Goal: Task Accomplishment & Management: Manage account settings

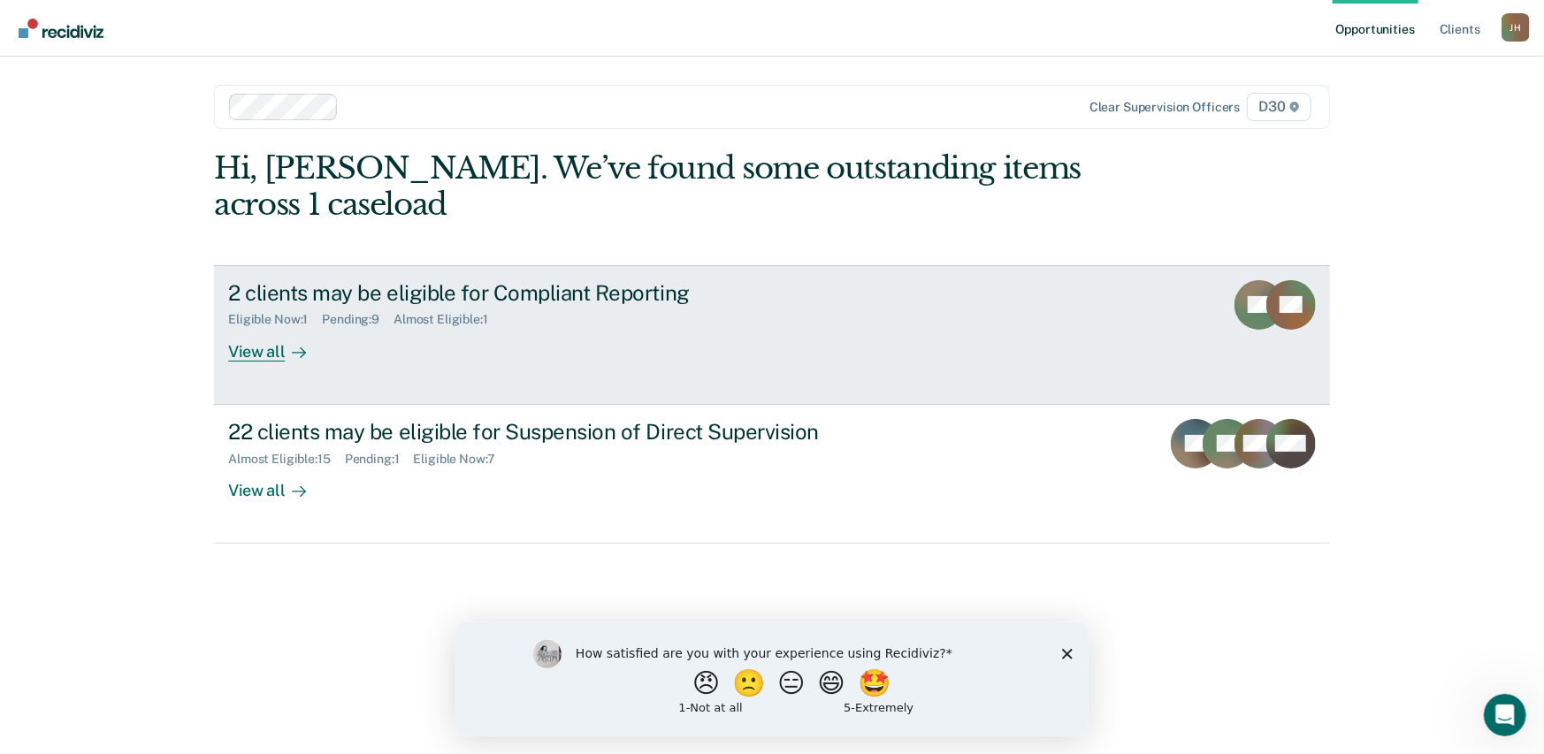
click at [269, 317] on div "Eligible Now : 1" at bounding box center [275, 319] width 94 height 15
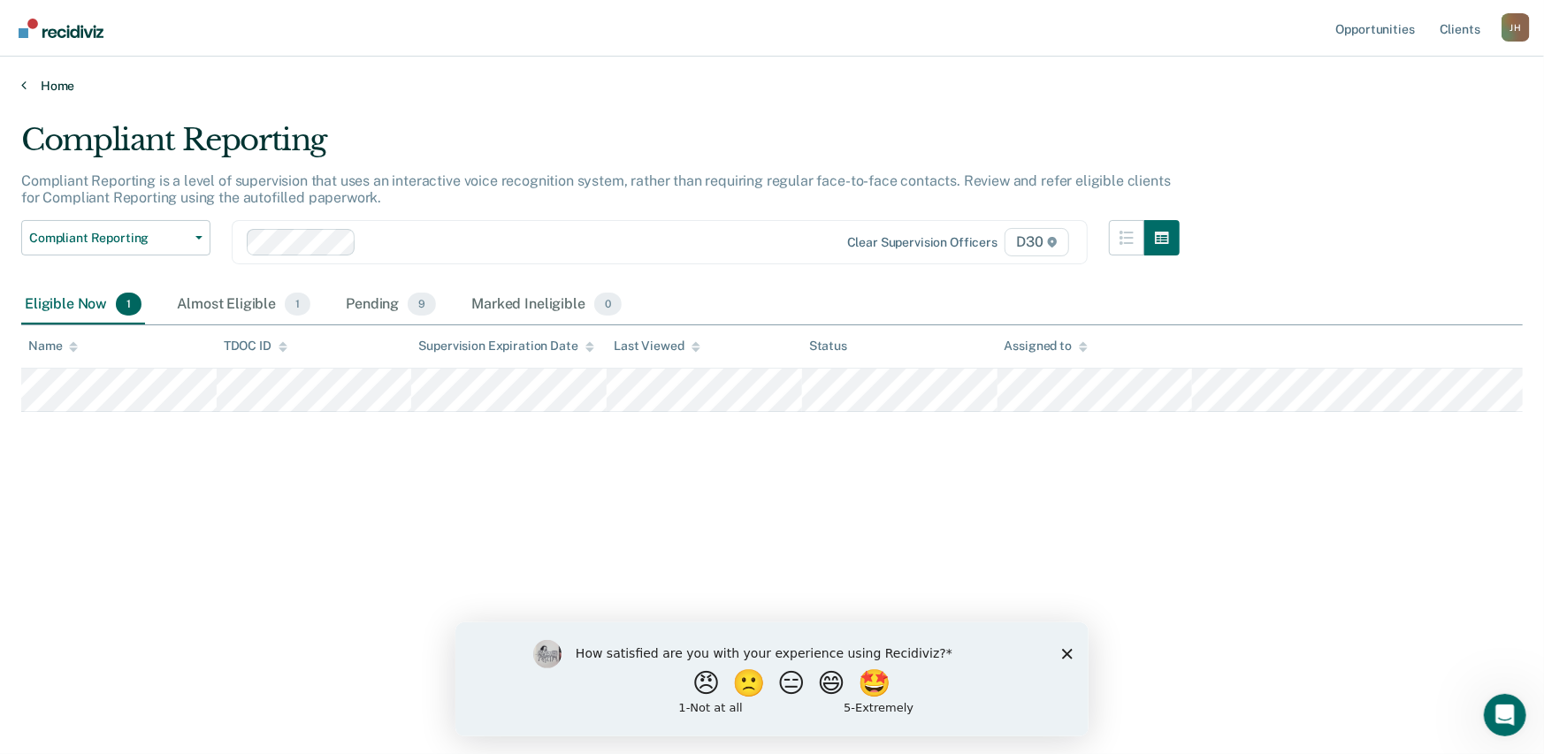
click at [25, 81] on icon at bounding box center [23, 85] width 5 height 14
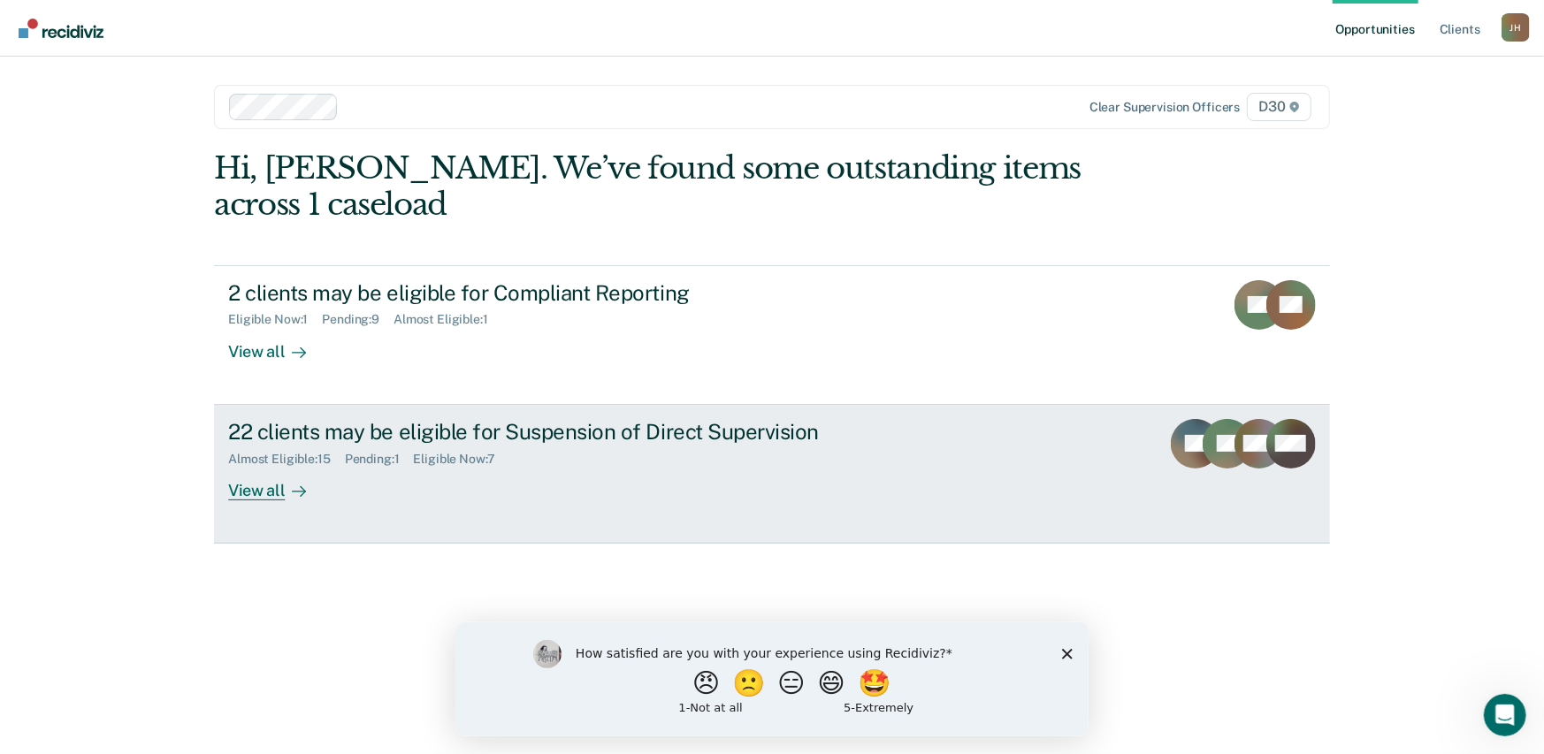
click at [260, 489] on div "View all" at bounding box center [277, 483] width 99 height 34
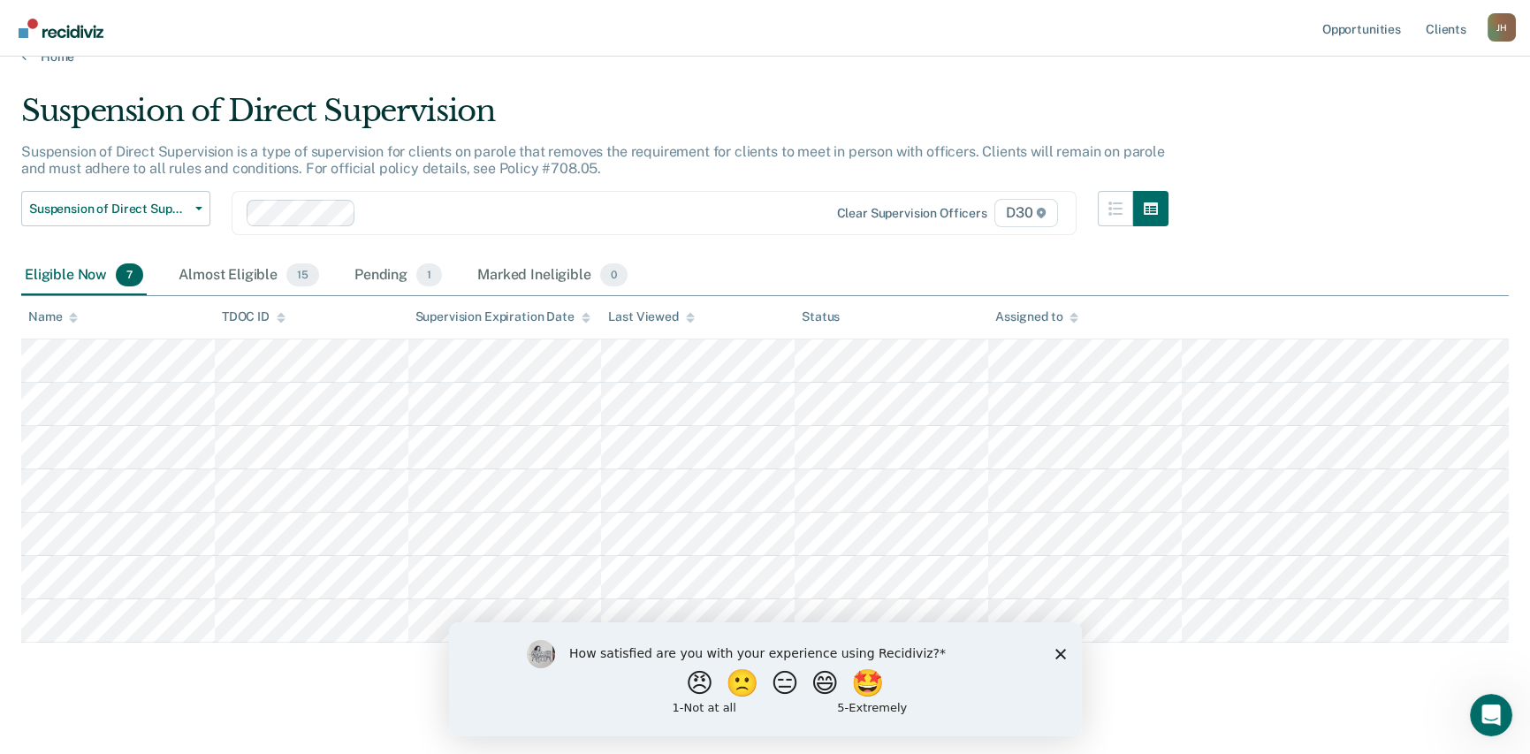
scroll to position [43, 0]
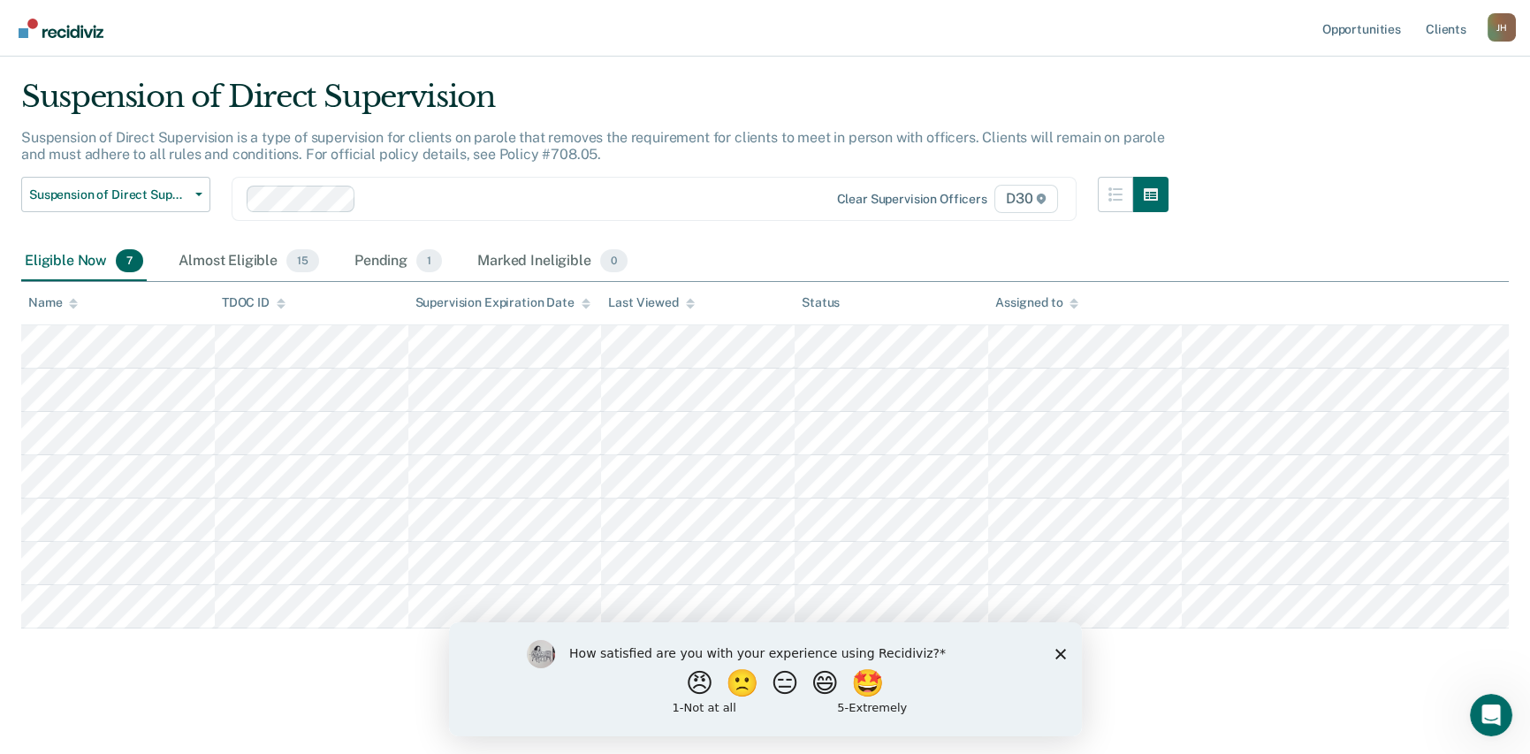
click at [1057, 653] on icon "Close survey" at bounding box center [1060, 653] width 11 height 11
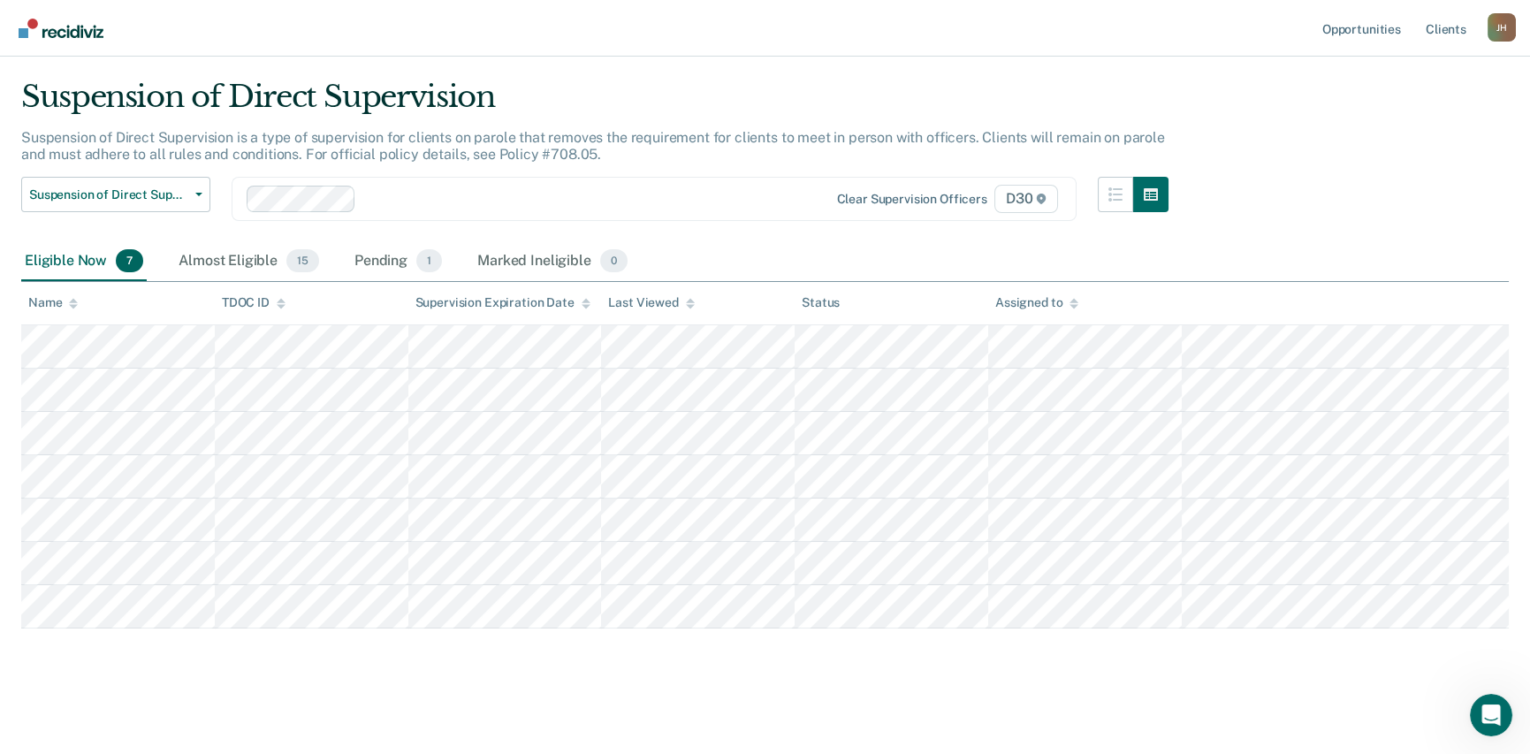
click at [73, 306] on icon at bounding box center [73, 306] width 9 height 4
click at [73, 299] on icon at bounding box center [73, 301] width 9 height 4
click at [73, 301] on icon at bounding box center [73, 301] width 9 height 4
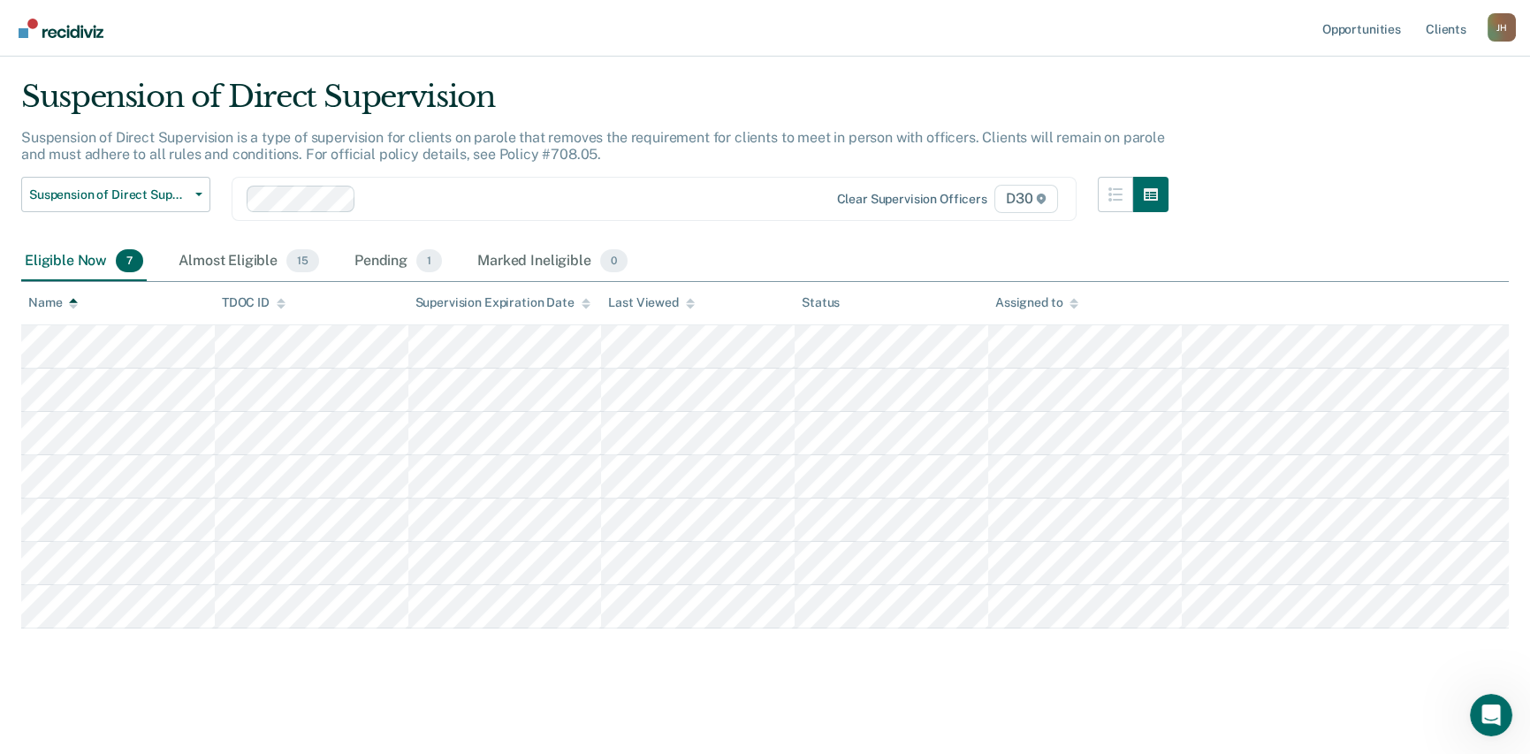
click at [73, 309] on th "Name" at bounding box center [118, 303] width 194 height 43
click at [73, 301] on icon at bounding box center [73, 301] width 9 height 4
click at [386, 262] on div "Pending 1" at bounding box center [398, 261] width 95 height 39
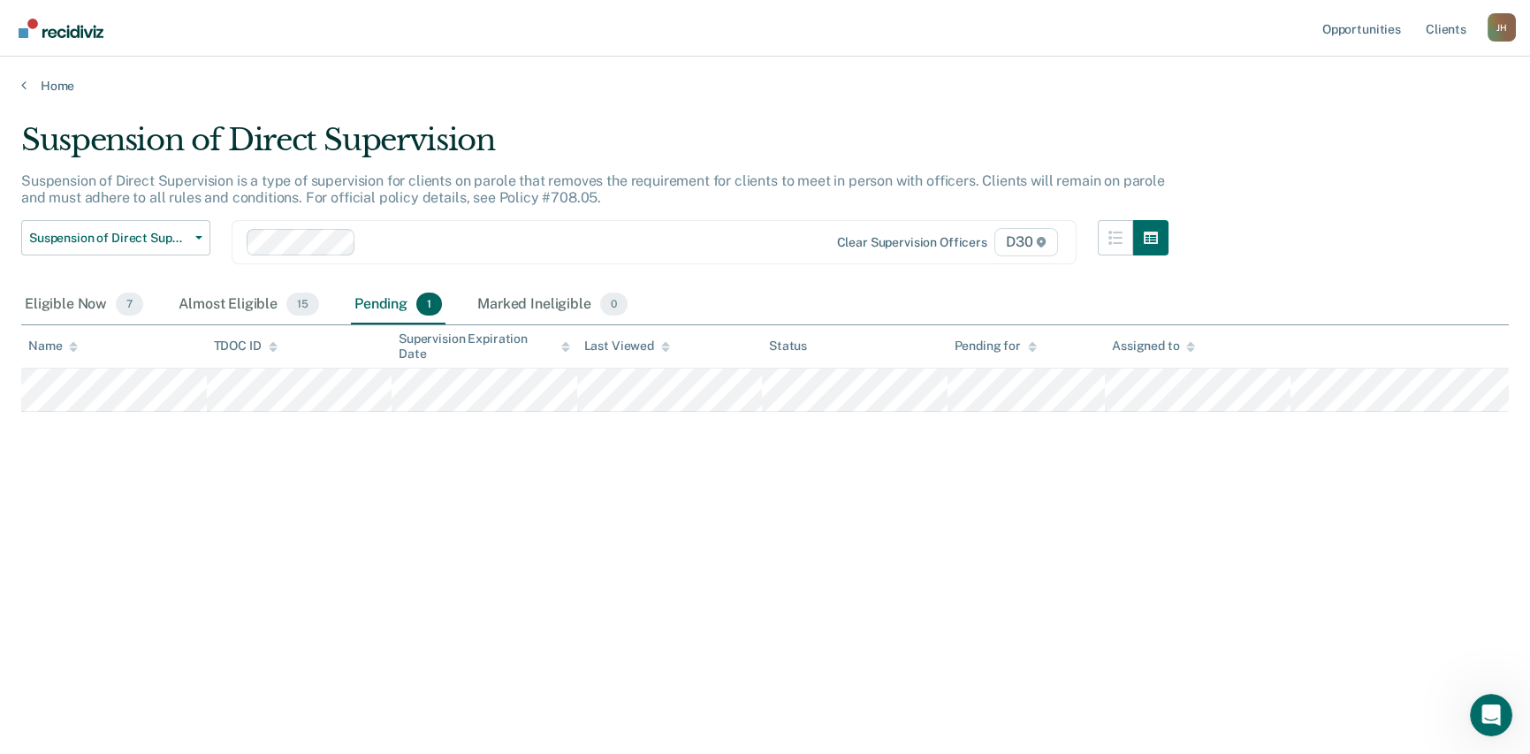
scroll to position [0, 0]
click at [124, 300] on span "7" at bounding box center [129, 304] width 27 height 23
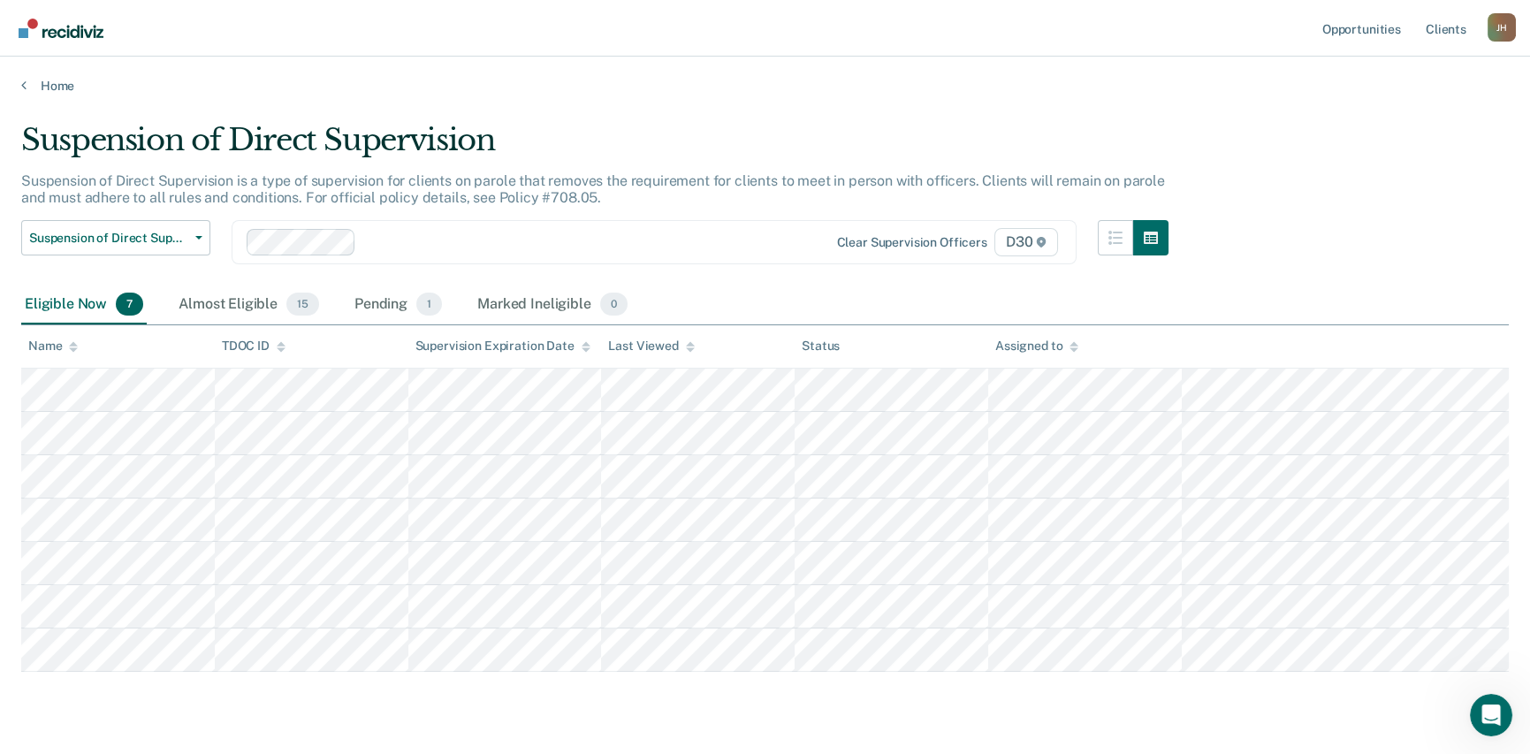
click at [71, 343] on icon at bounding box center [73, 346] width 9 height 11
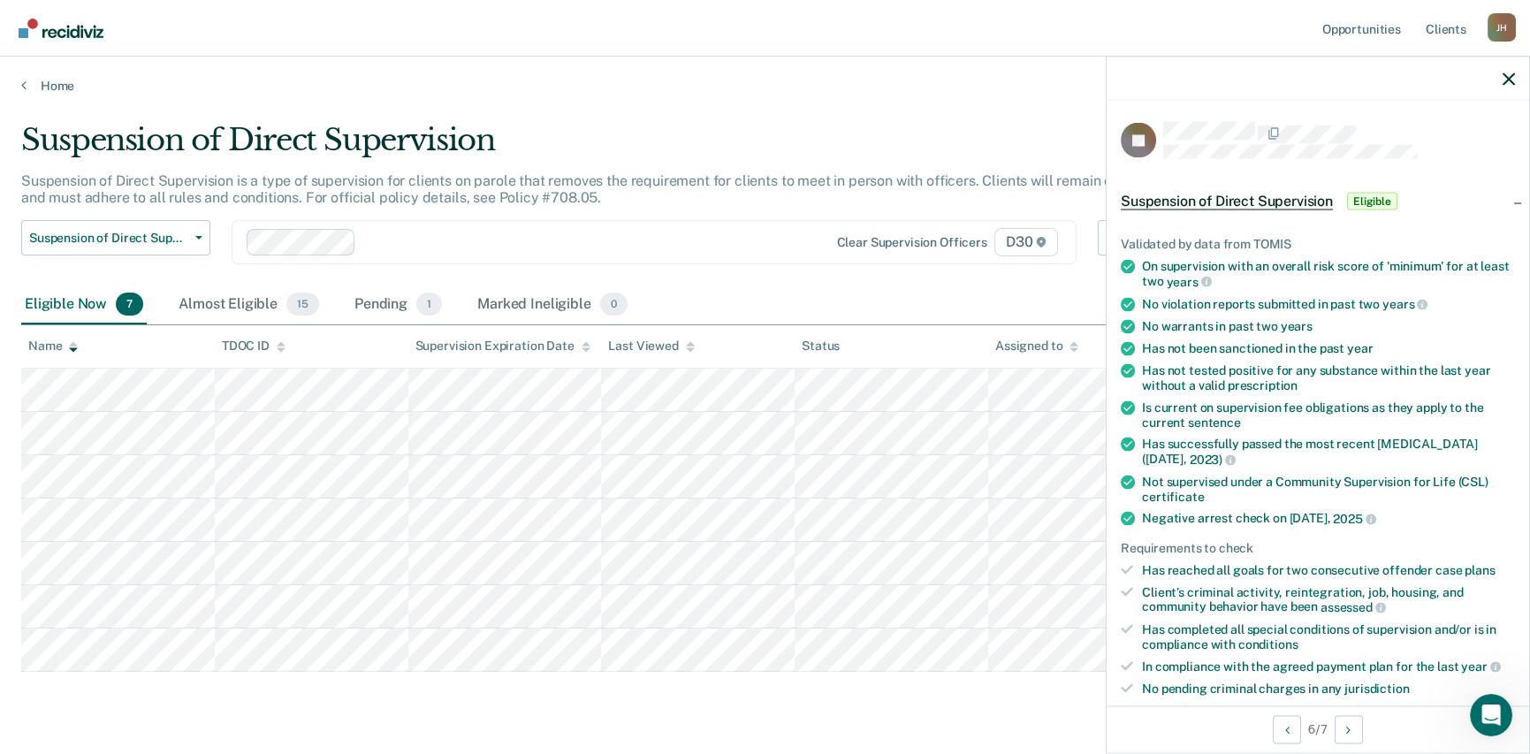
click at [73, 344] on icon at bounding box center [73, 344] width 9 height 4
click at [73, 347] on icon at bounding box center [73, 349] width 9 height 4
click at [72, 349] on icon at bounding box center [73, 349] width 9 height 4
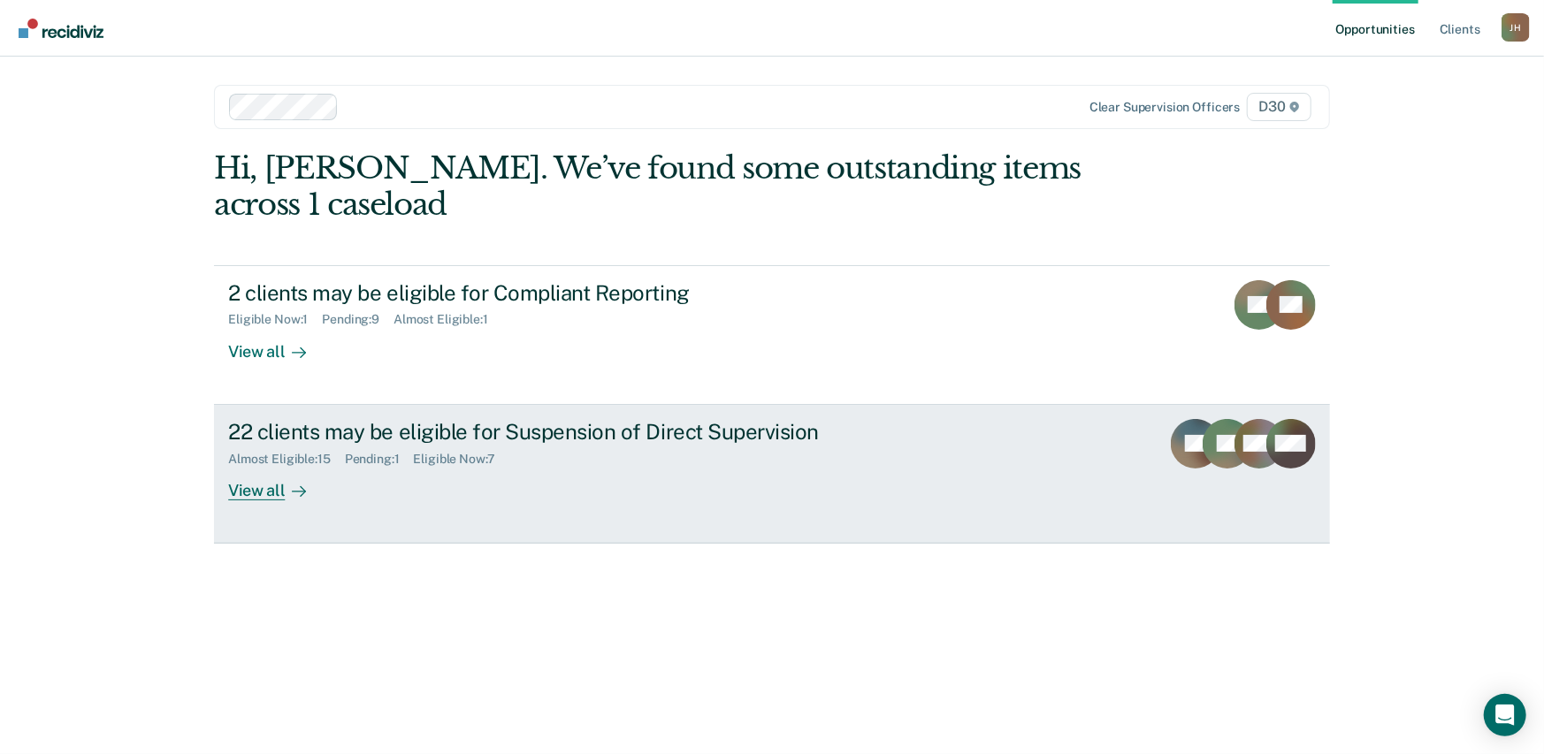
click at [322, 434] on div "22 clients may be eligible for Suspension of Direct Supervision" at bounding box center [538, 432] width 621 height 26
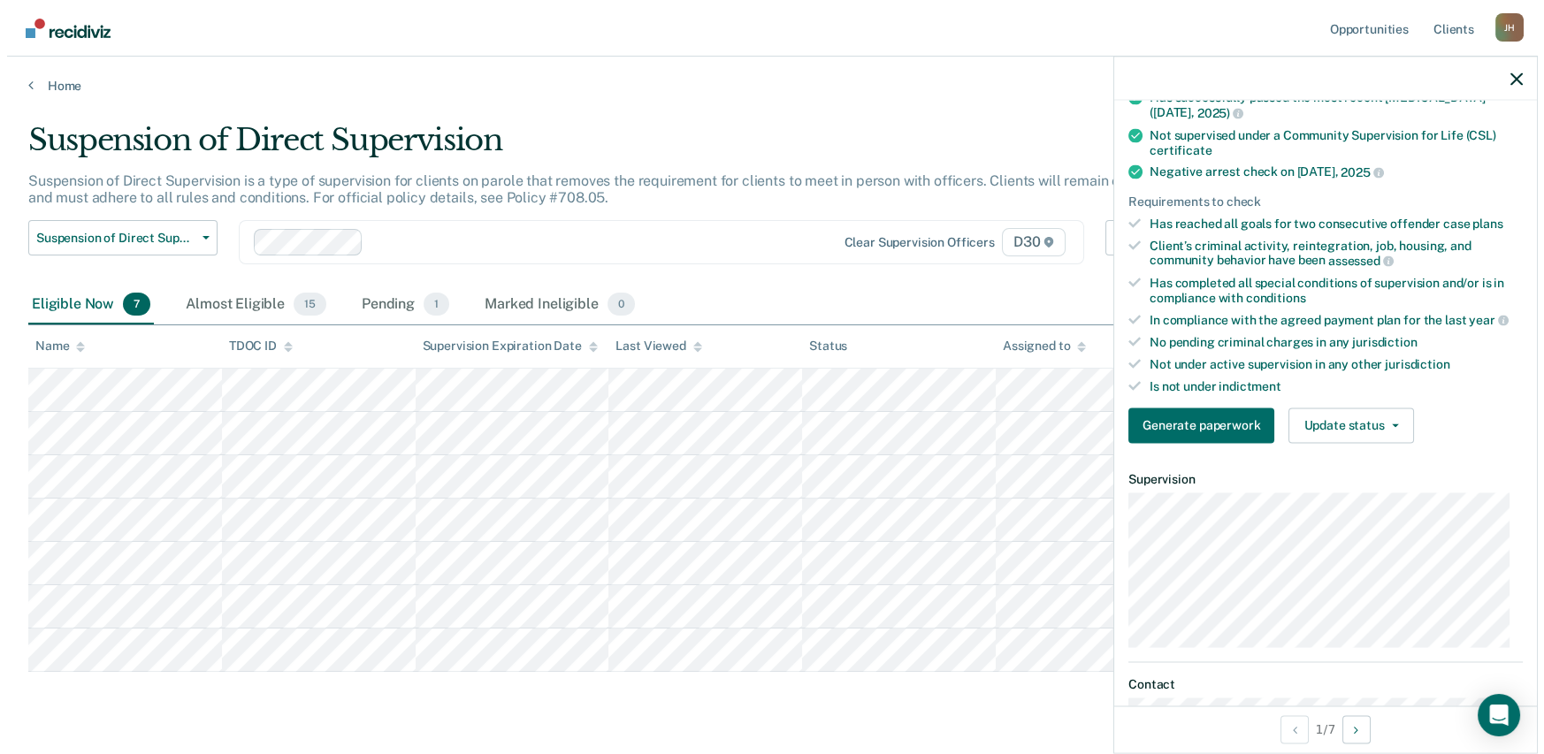
scroll to position [442, 0]
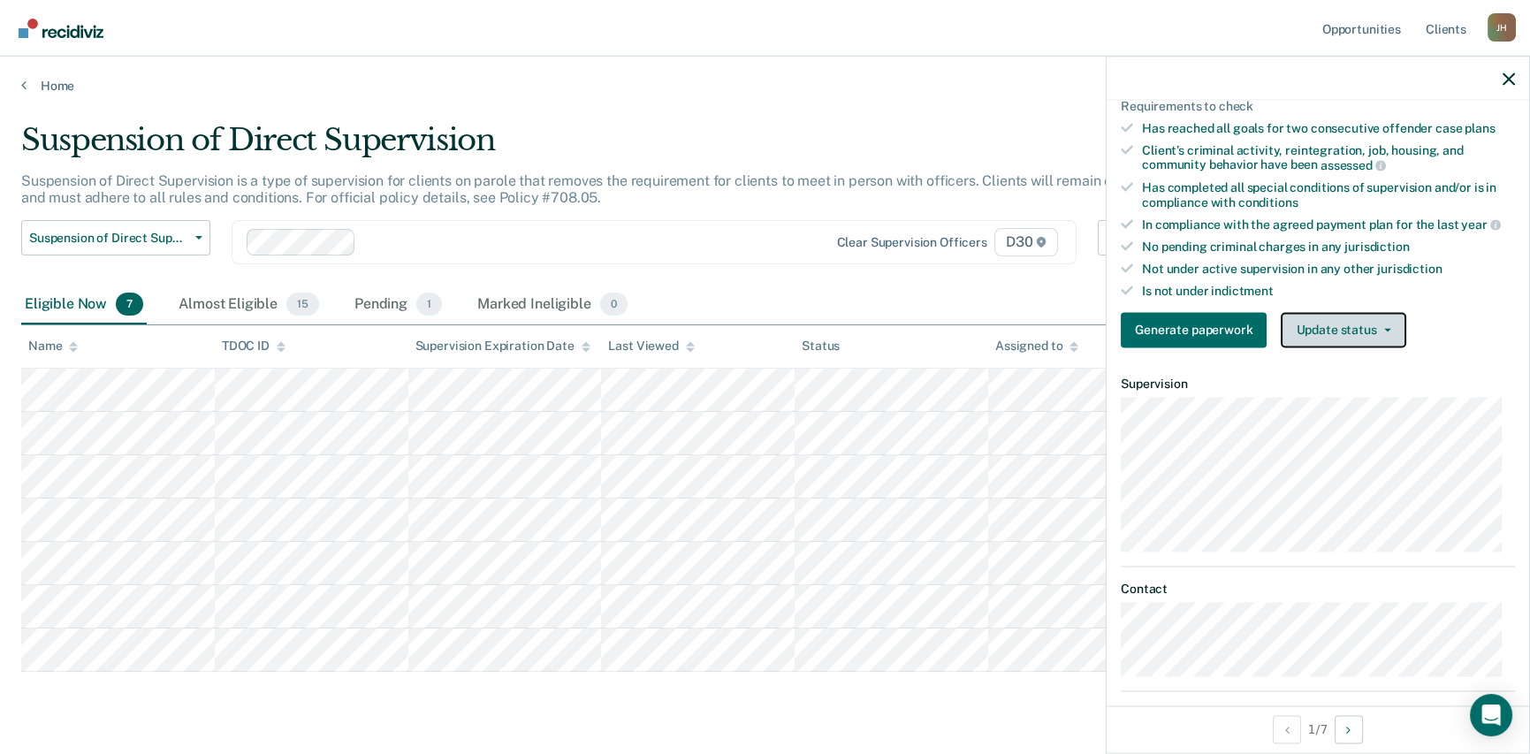
click at [1388, 332] on button "Update status" at bounding box center [1343, 329] width 125 height 35
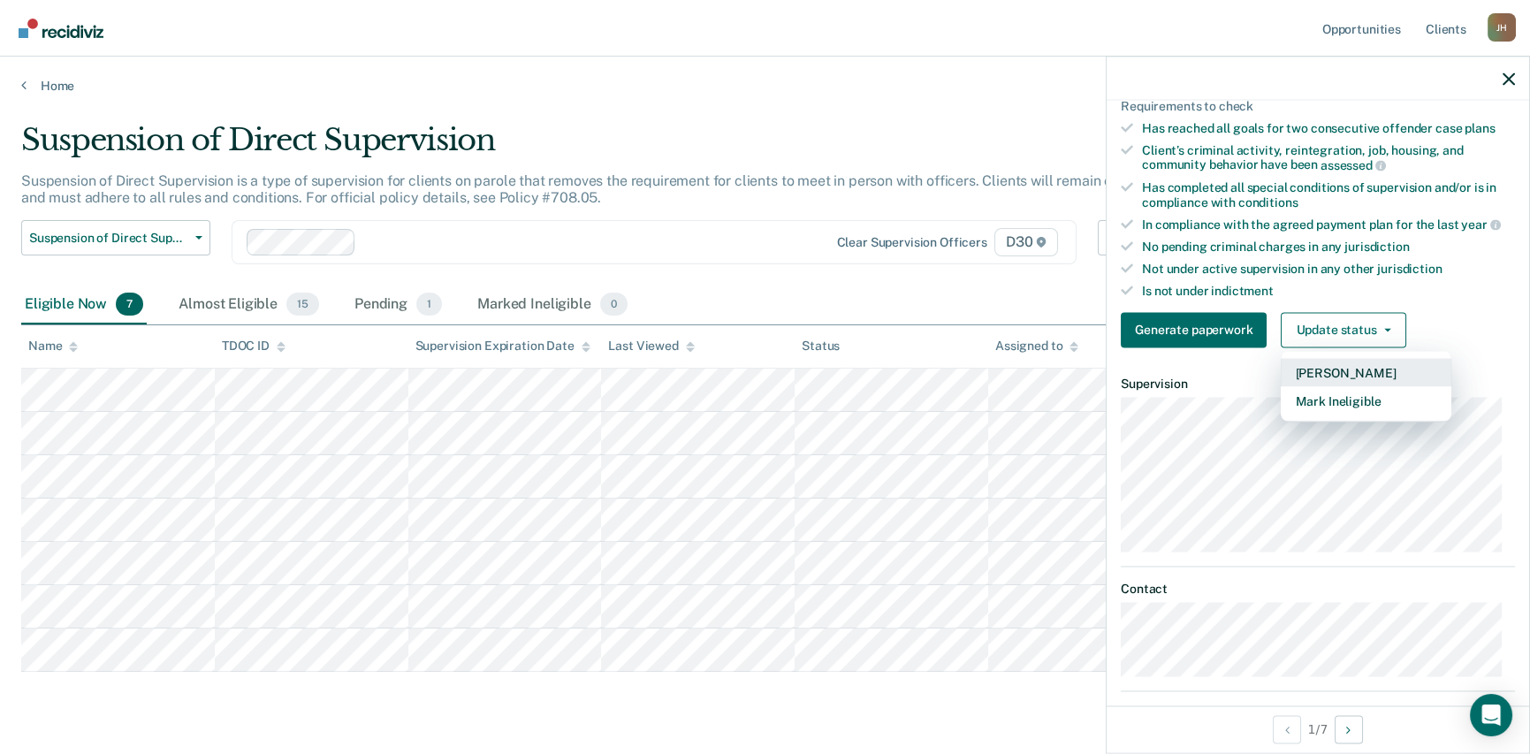
click at [1383, 372] on button "[PERSON_NAME]" at bounding box center [1366, 372] width 171 height 28
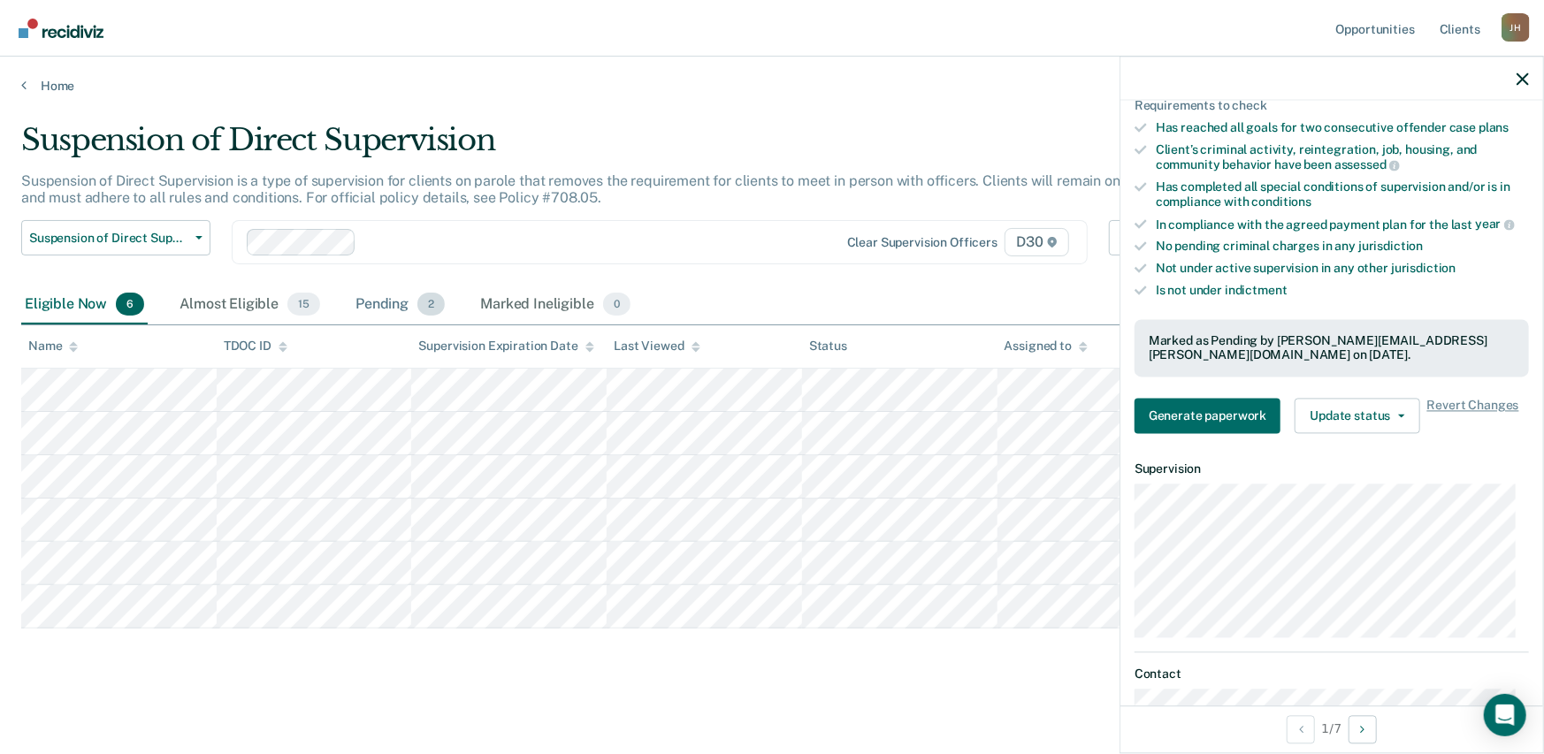
click at [391, 301] on div "Pending 2" at bounding box center [400, 305] width 96 height 39
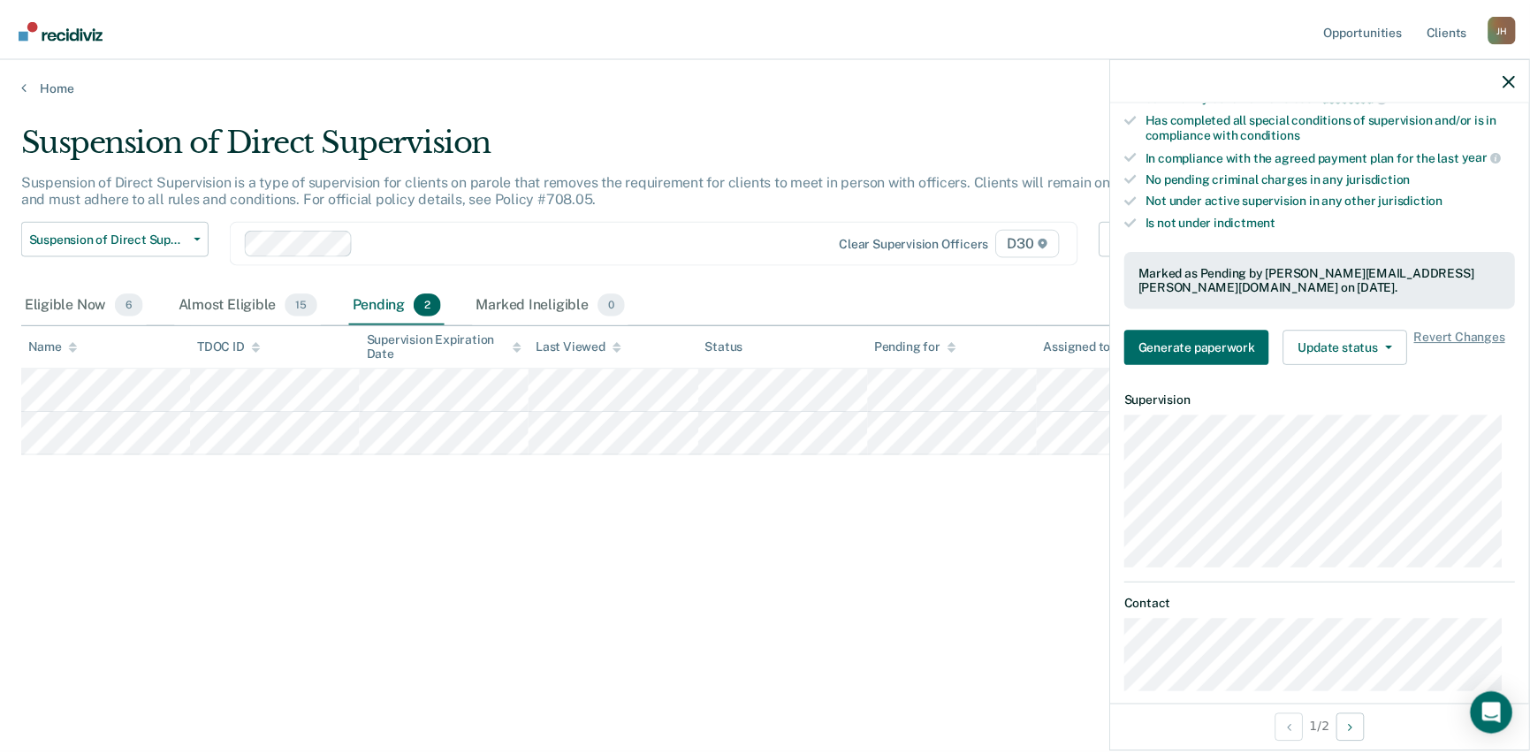
scroll to position [530, 0]
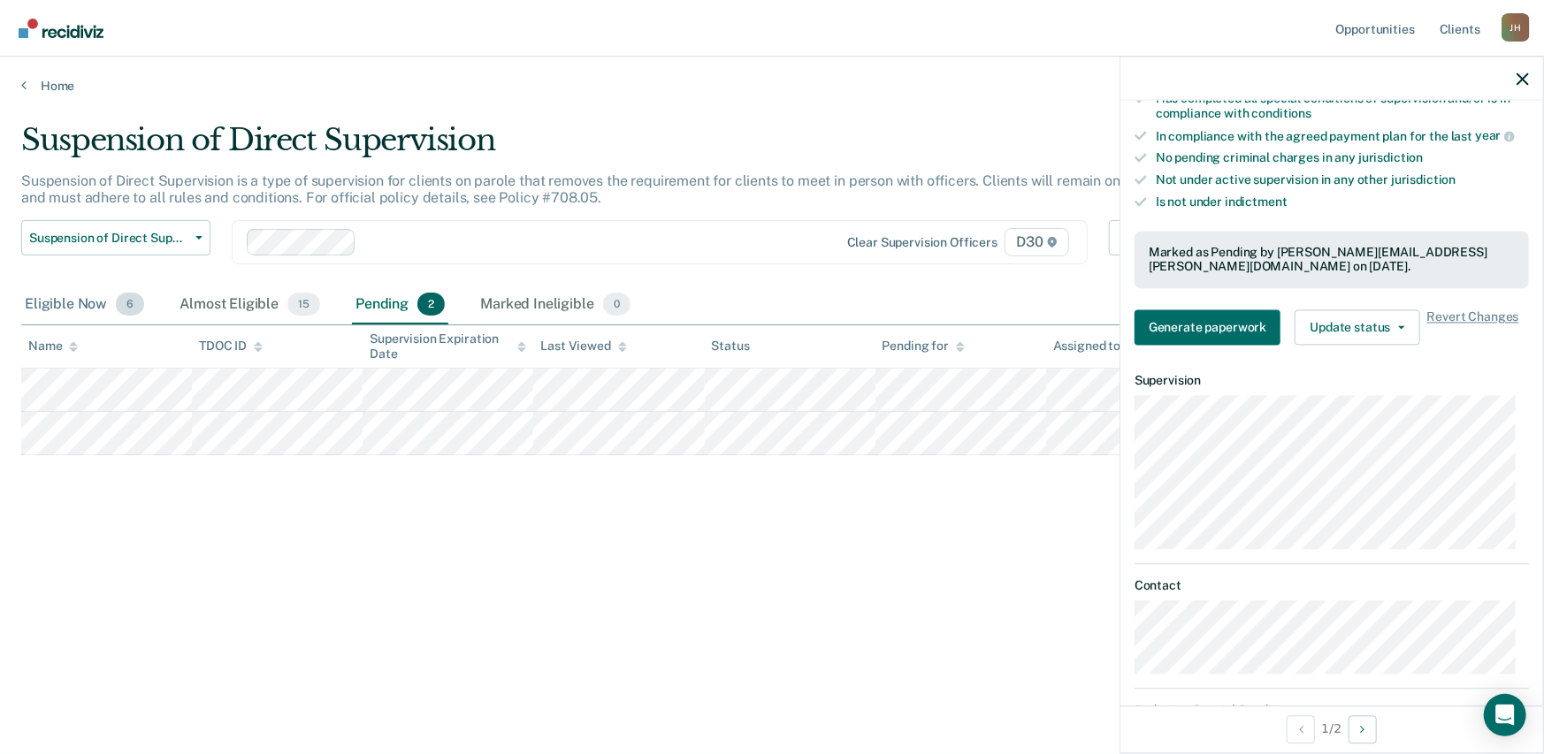
click at [75, 302] on div "Eligible Now 6" at bounding box center [84, 305] width 126 height 39
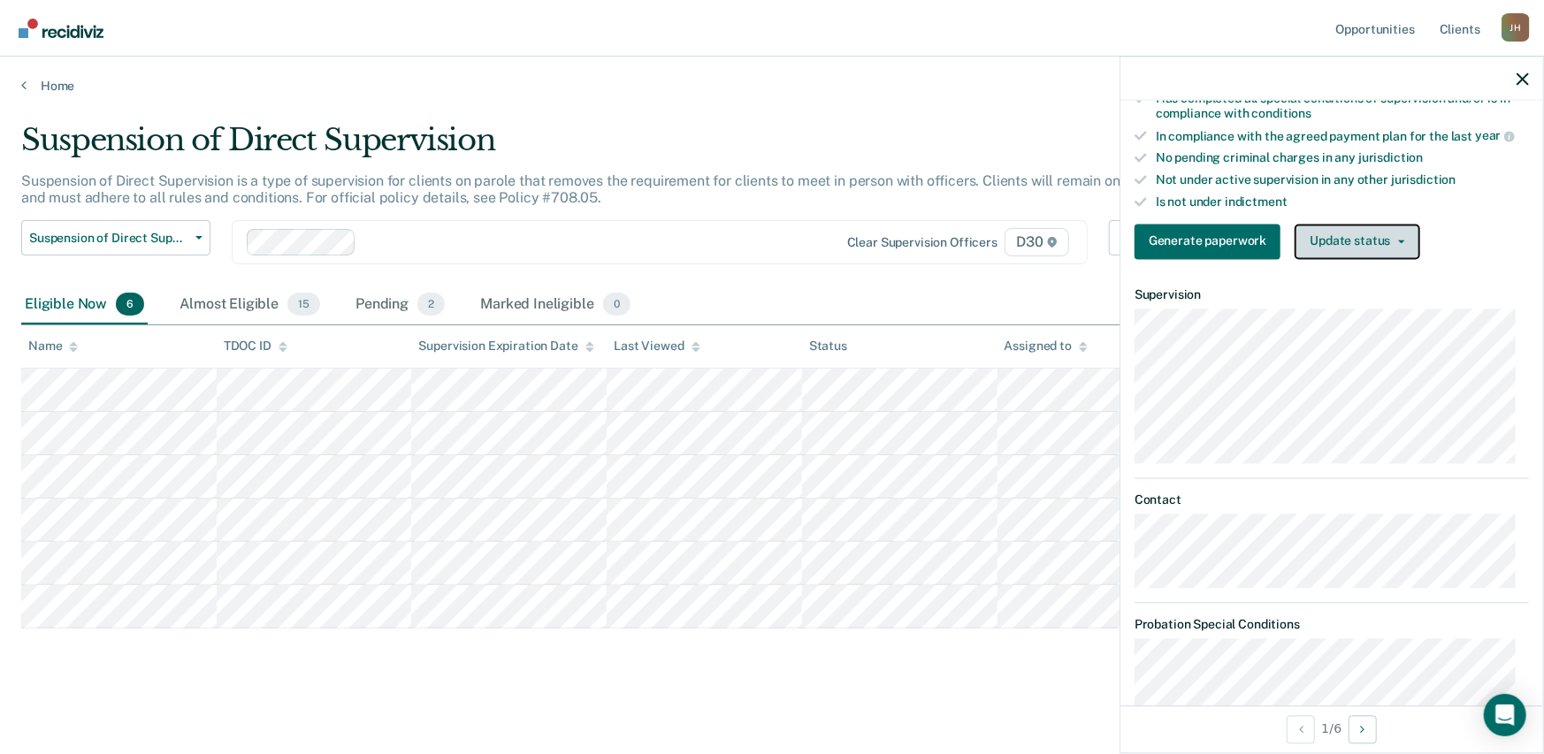
click at [1378, 240] on button "Update status" at bounding box center [1356, 241] width 125 height 35
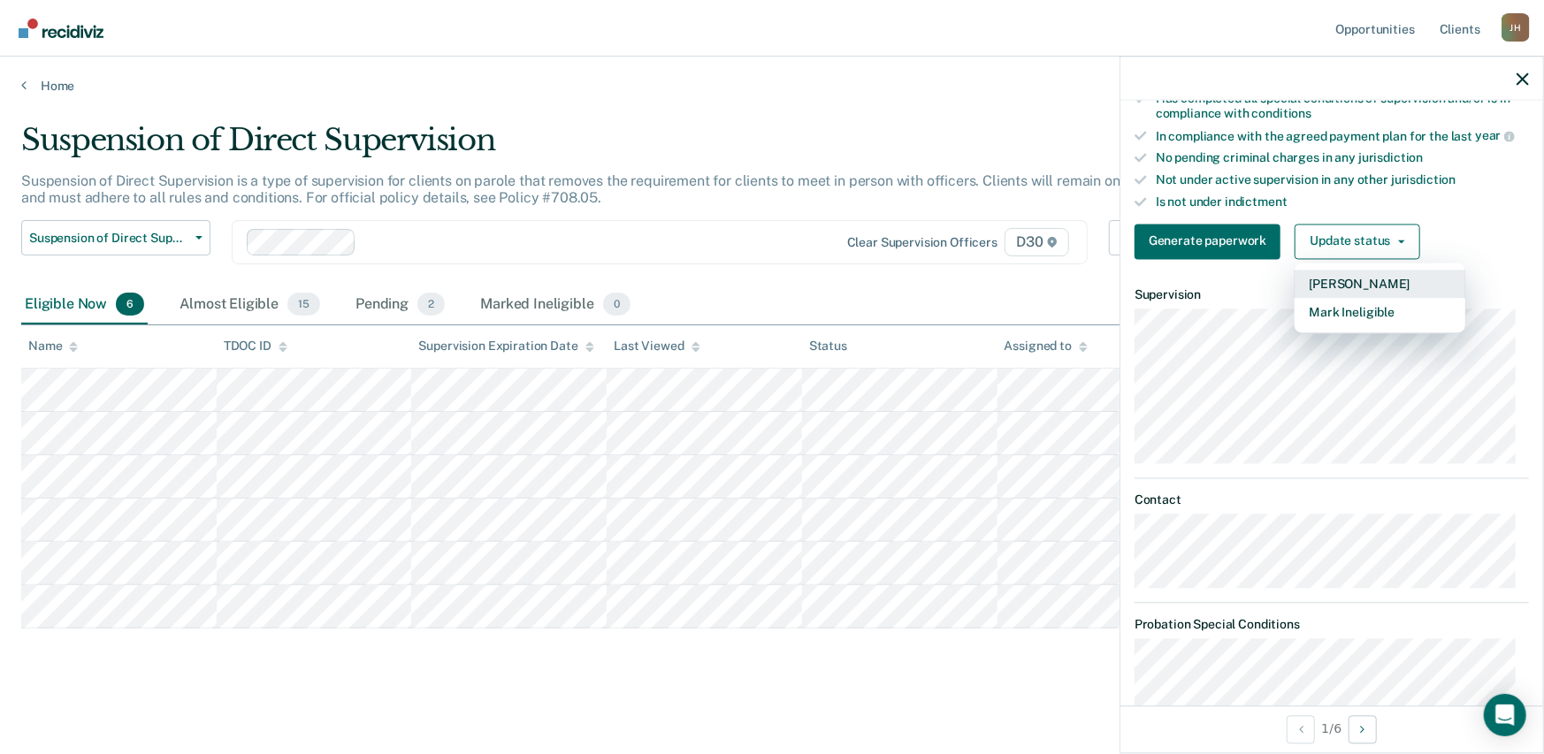
click at [1371, 288] on button "[PERSON_NAME]" at bounding box center [1379, 284] width 171 height 28
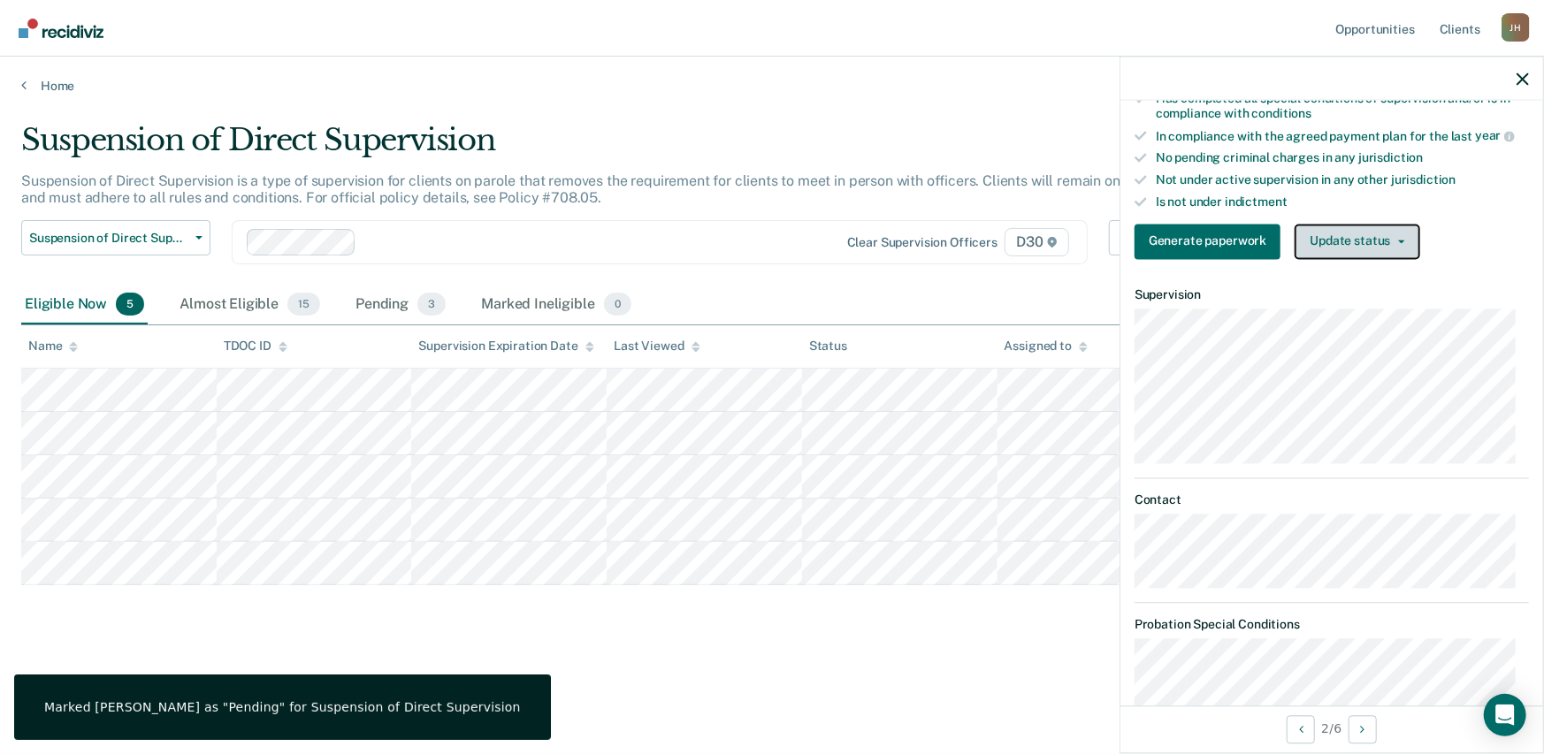
click at [1355, 233] on button "Update status" at bounding box center [1356, 241] width 125 height 35
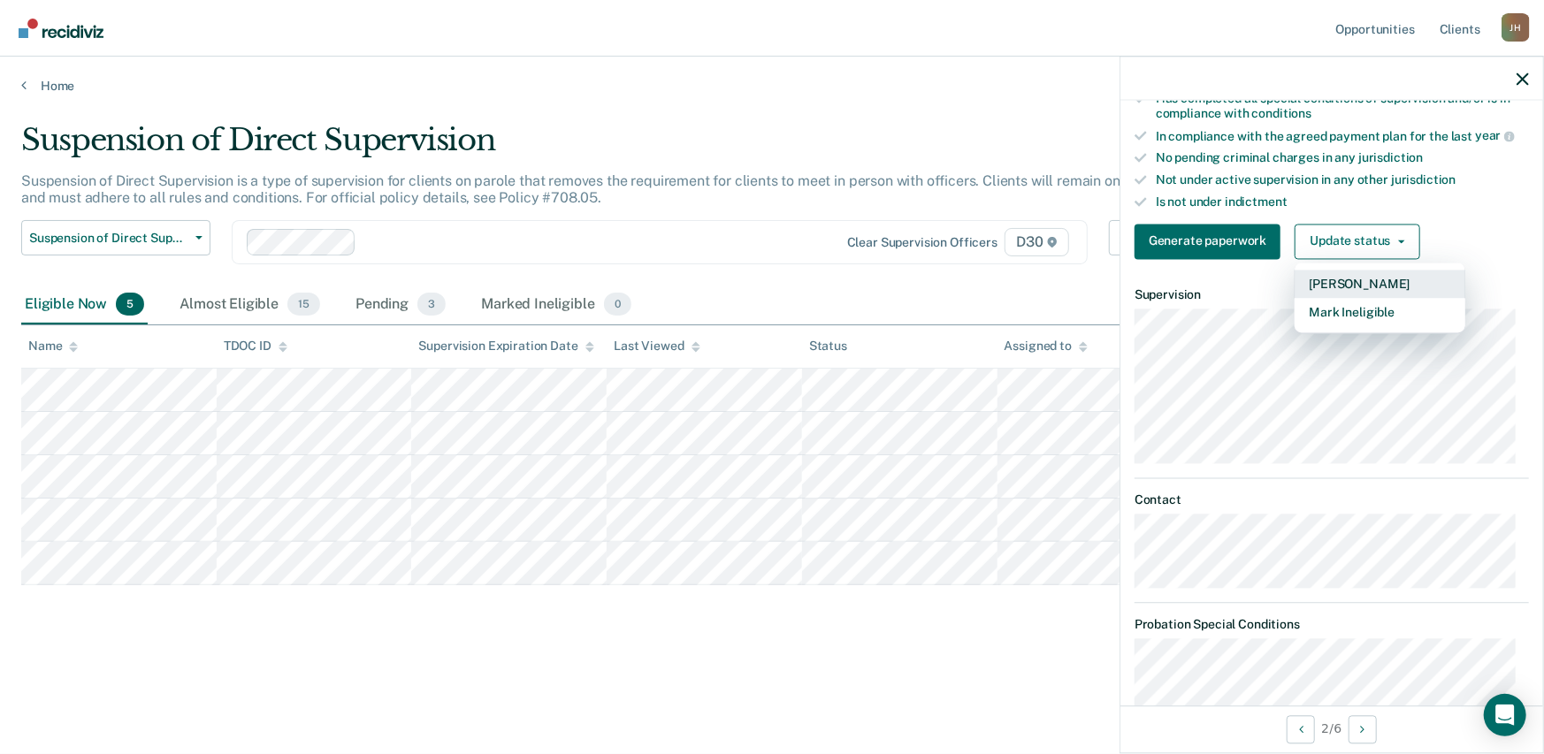
click at [1355, 277] on button "[PERSON_NAME]" at bounding box center [1379, 284] width 171 height 28
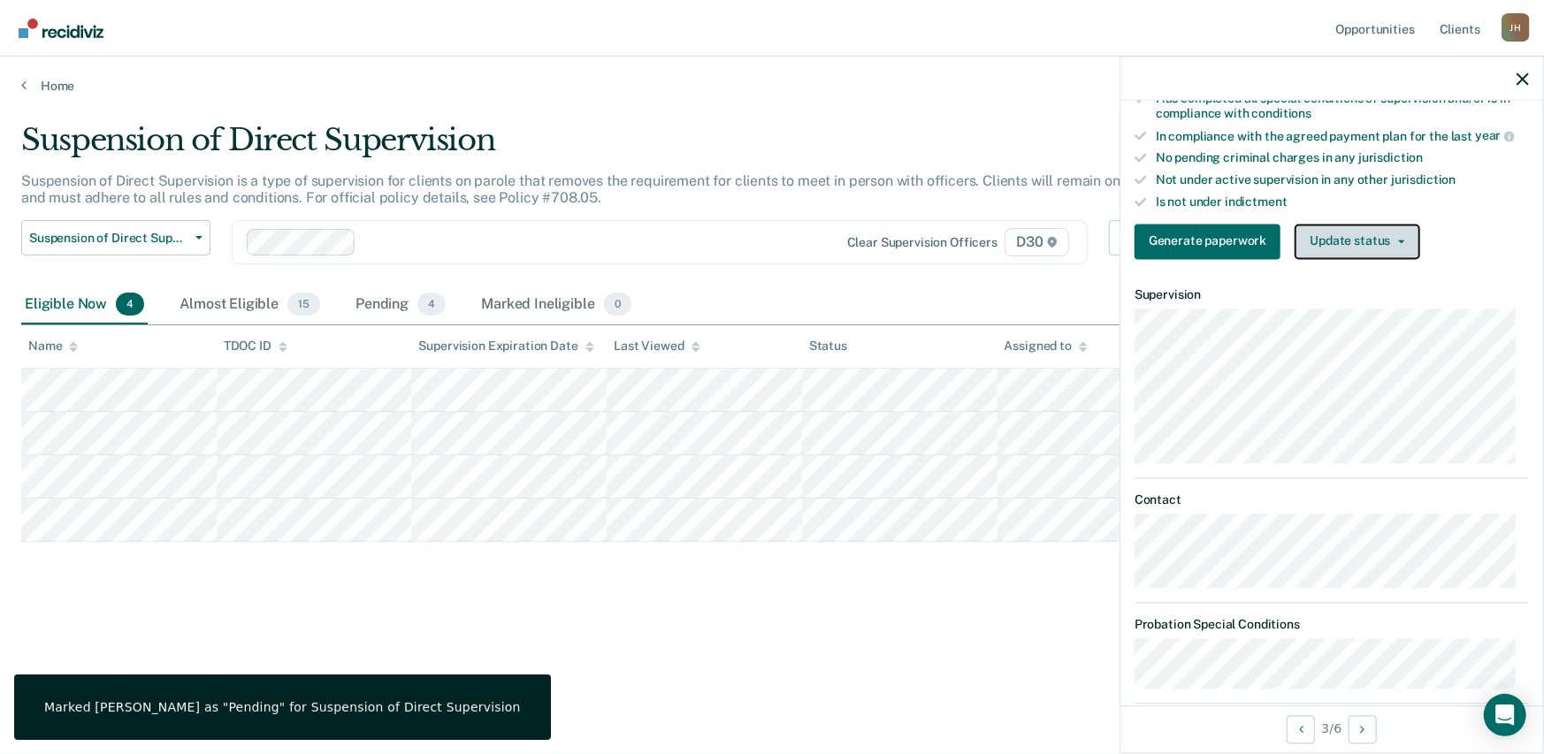
click at [1337, 245] on button "Update status" at bounding box center [1356, 241] width 125 height 35
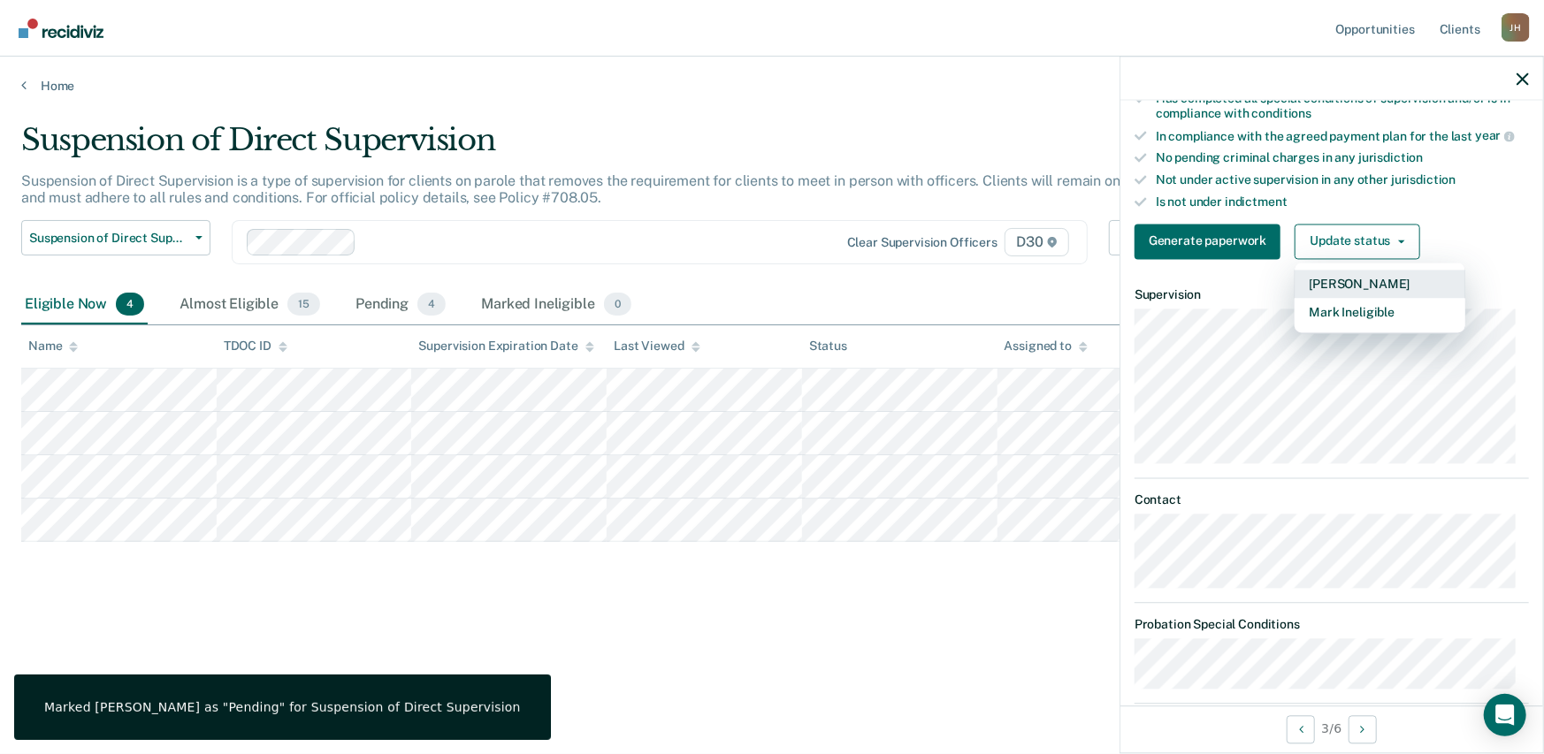
click at [1329, 282] on button "[PERSON_NAME]" at bounding box center [1379, 284] width 171 height 28
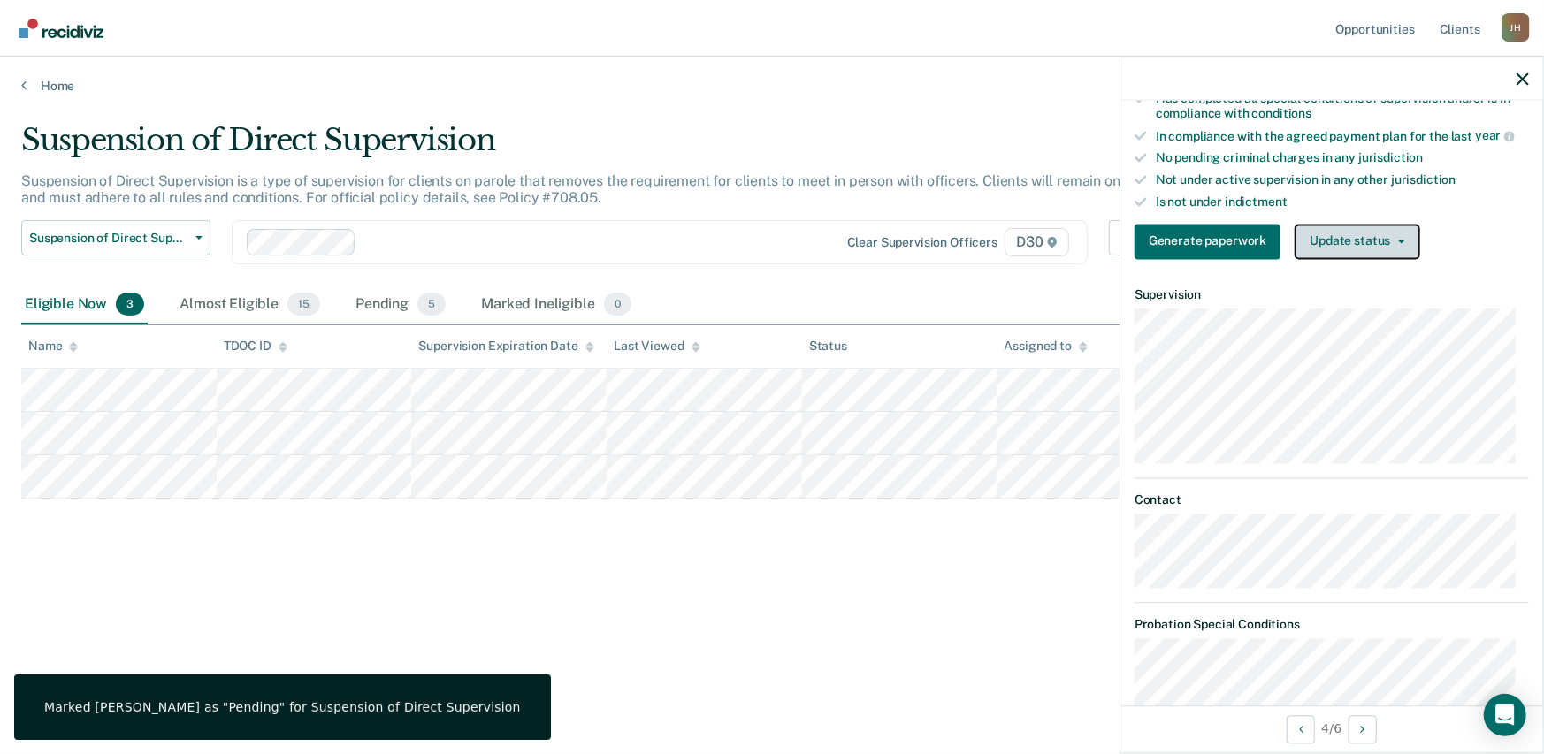
click at [1354, 240] on button "Update status" at bounding box center [1356, 241] width 125 height 35
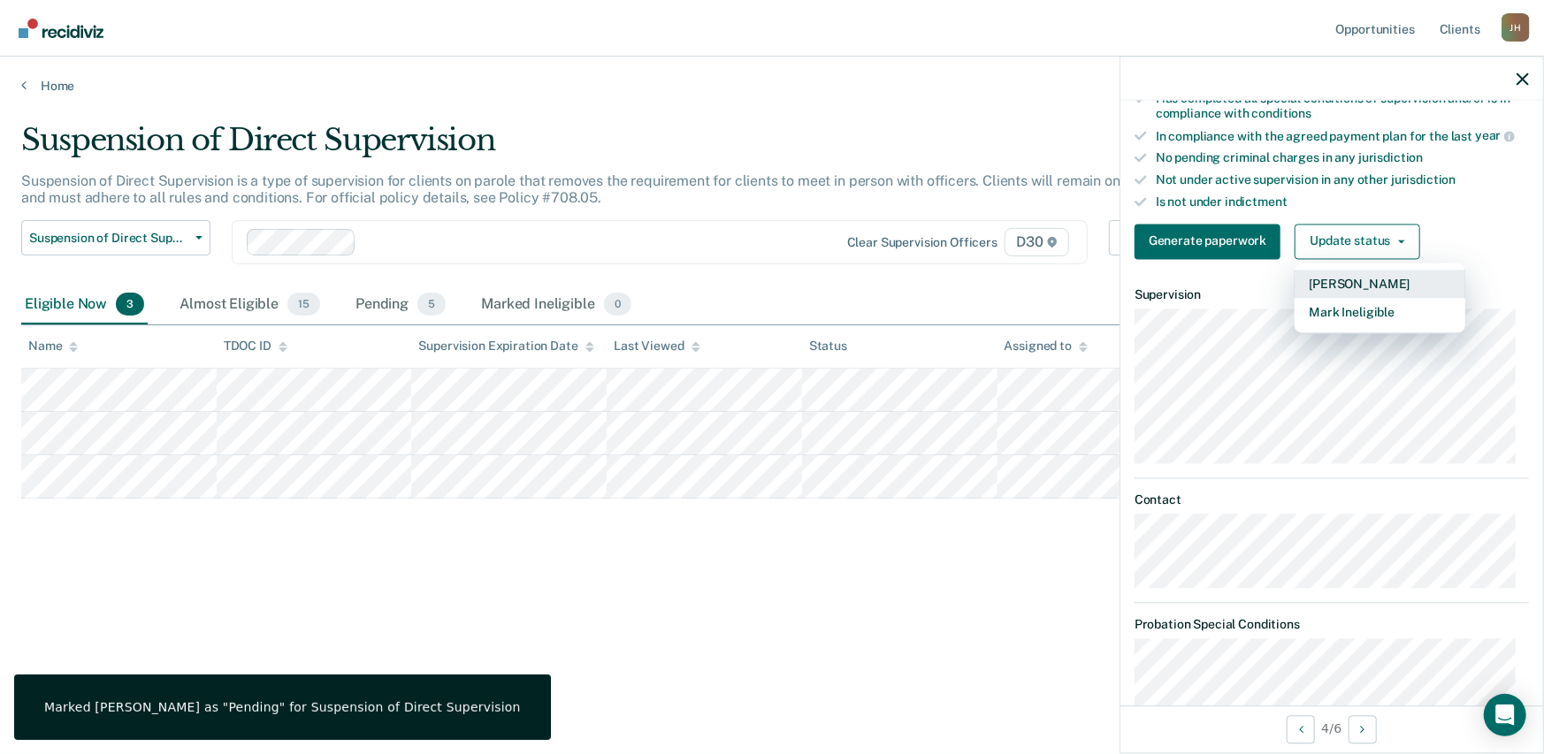
click at [1344, 279] on button "[PERSON_NAME]" at bounding box center [1379, 284] width 171 height 28
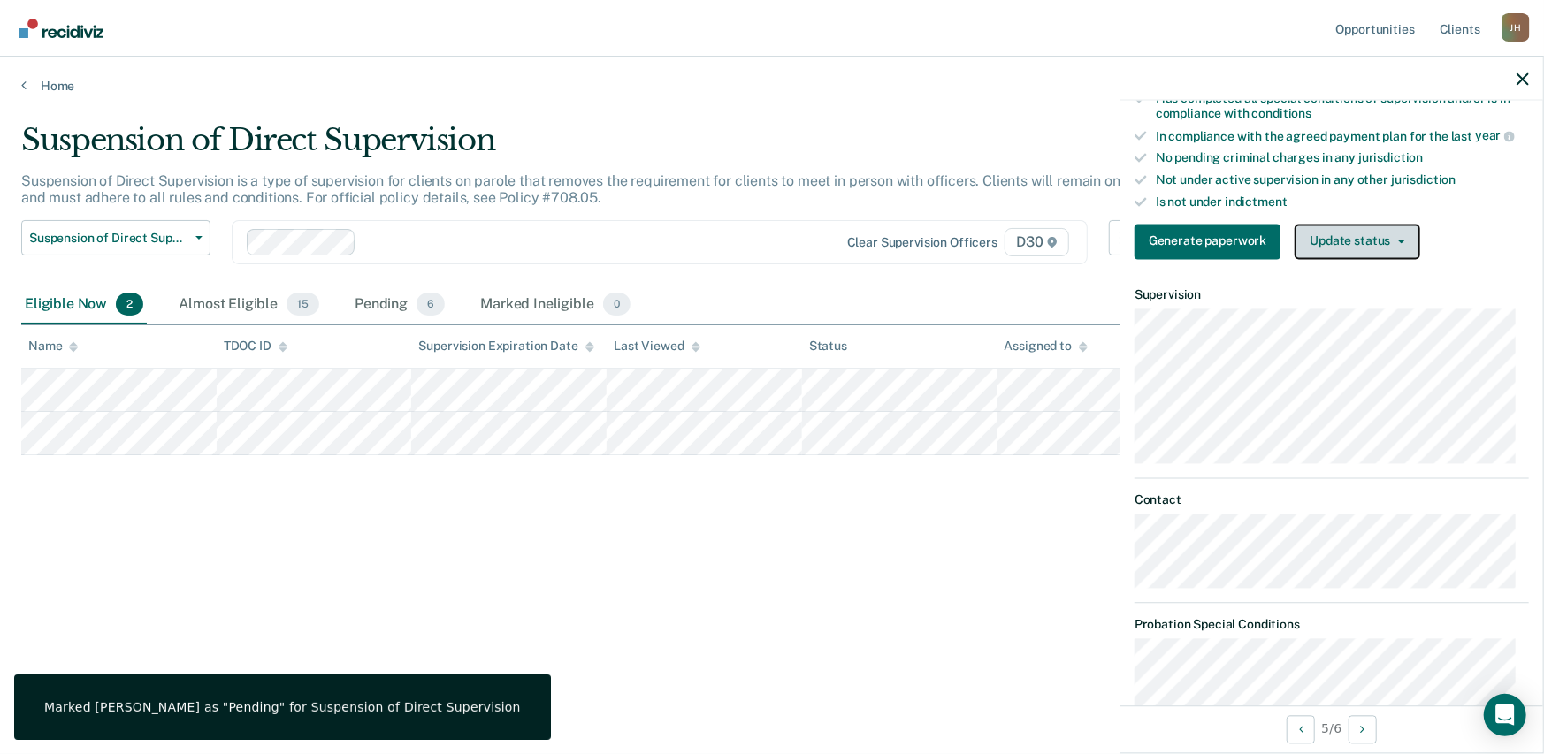
click at [1362, 235] on button "Update status" at bounding box center [1356, 241] width 125 height 35
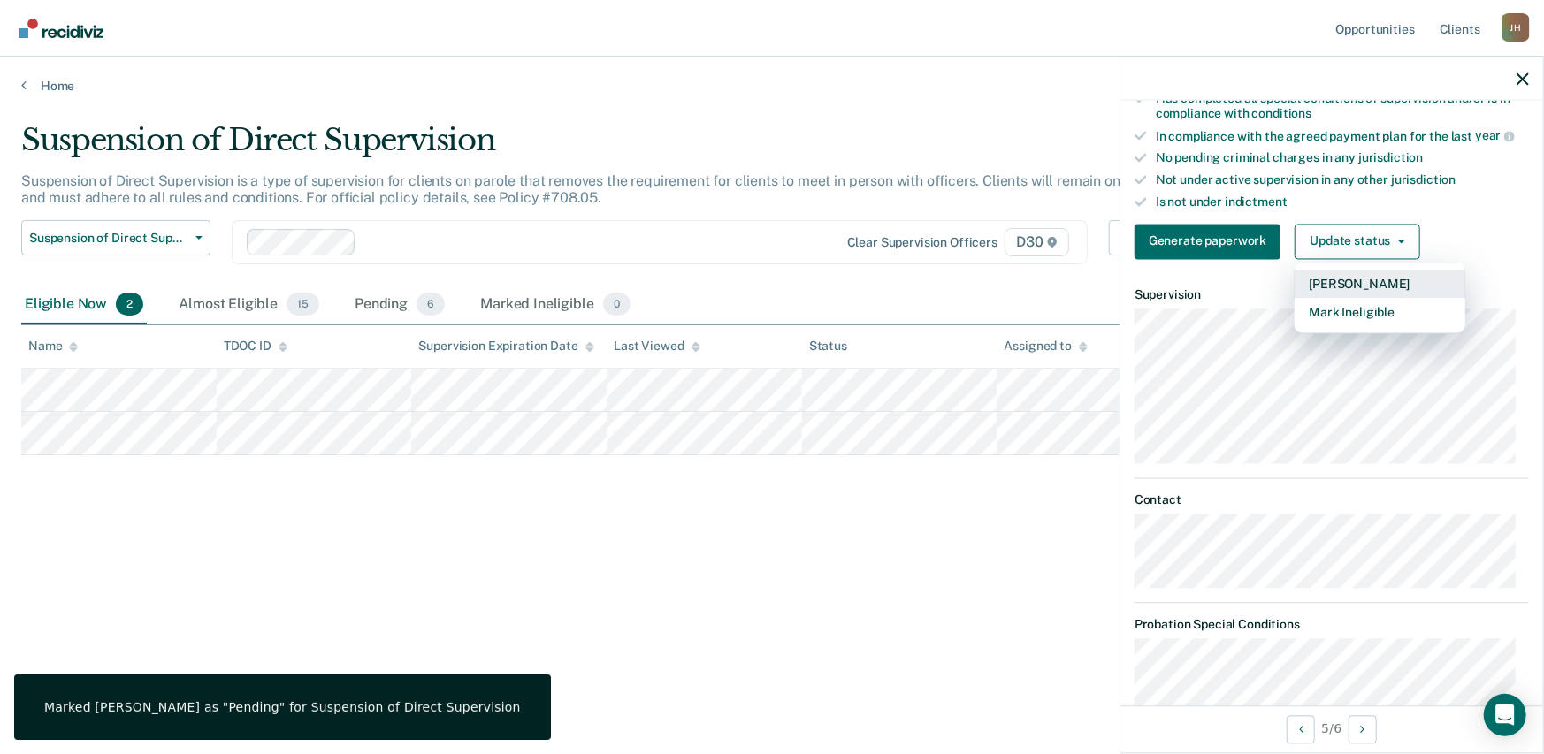
click at [1330, 274] on button "[PERSON_NAME]" at bounding box center [1379, 284] width 171 height 28
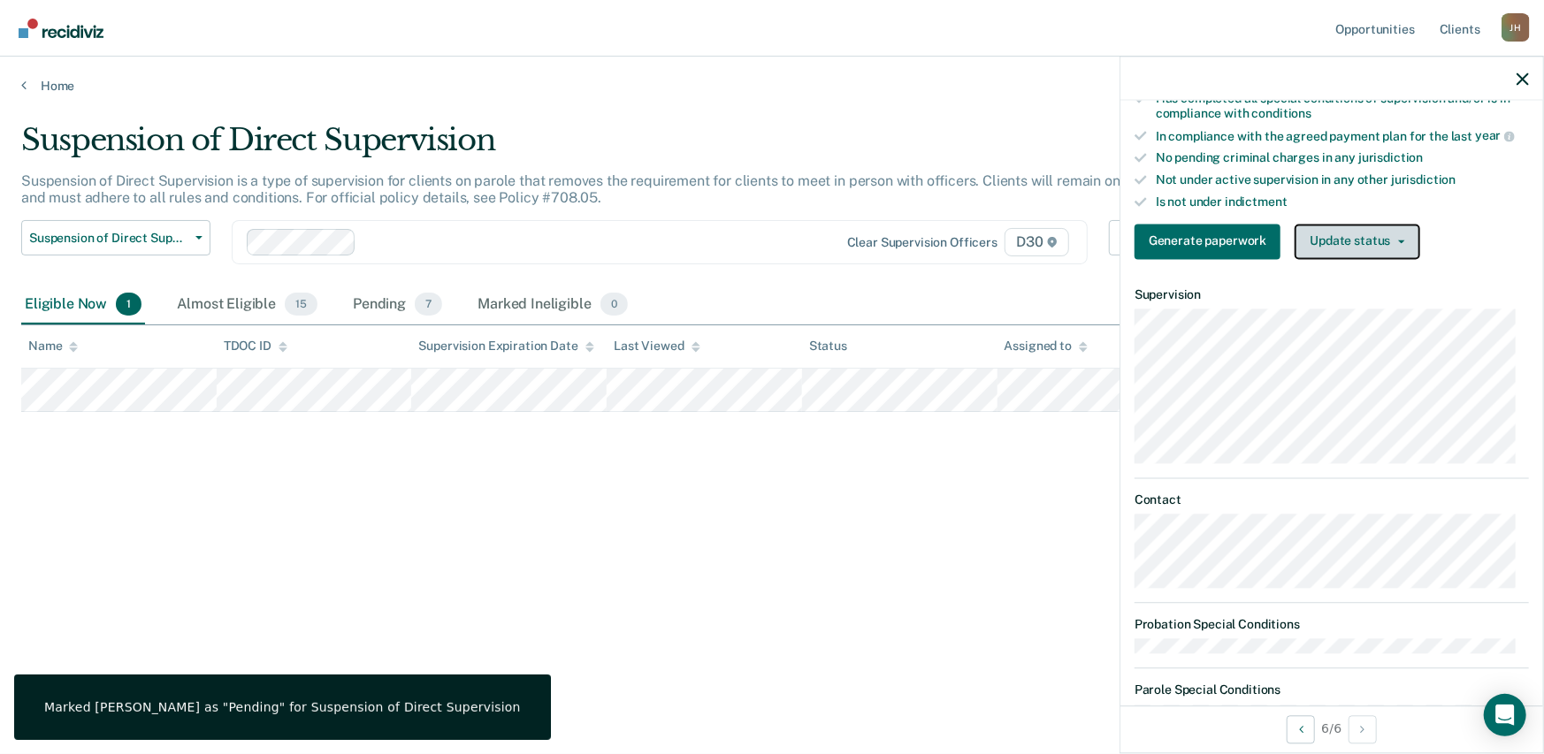
click at [1346, 242] on button "Update status" at bounding box center [1356, 241] width 125 height 35
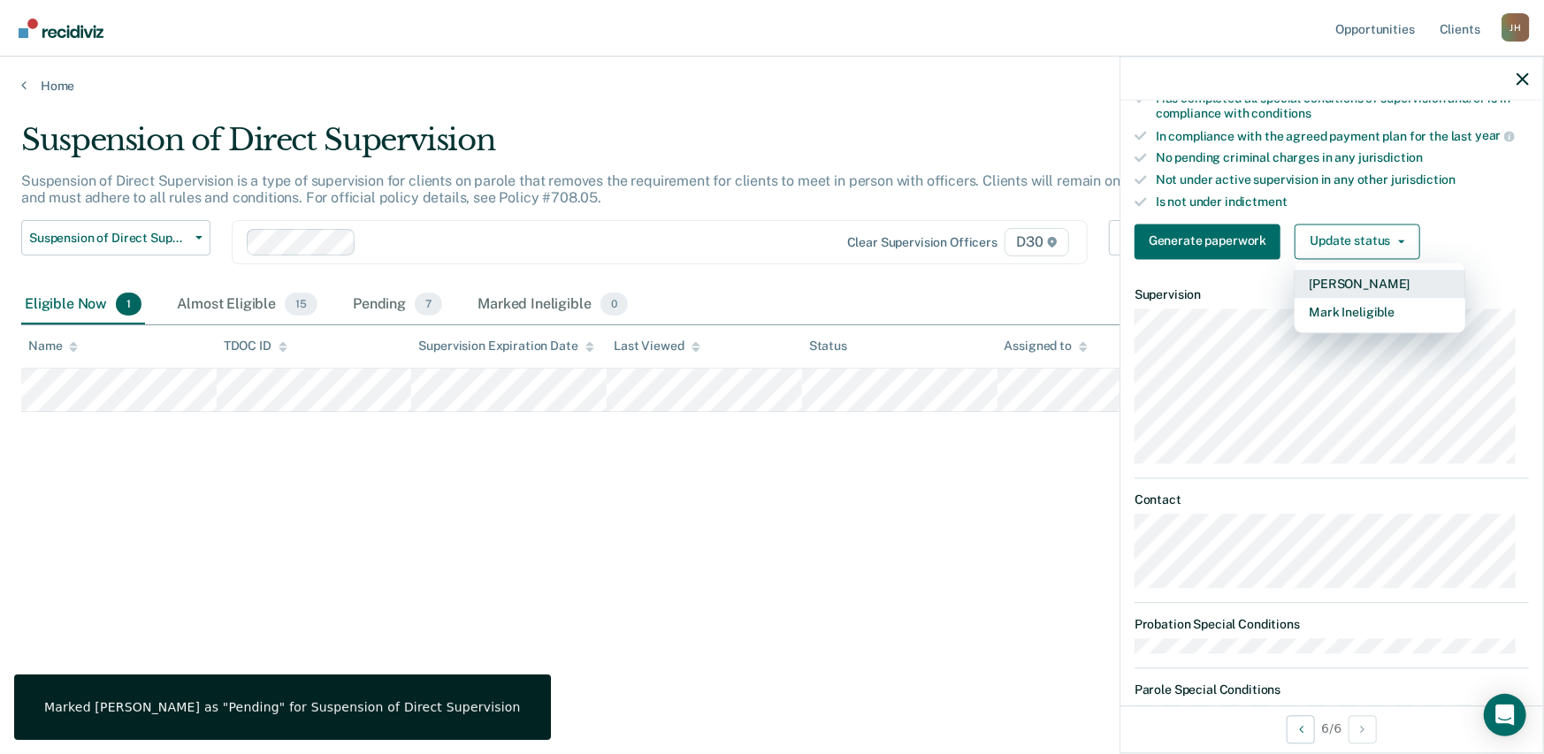
click at [1341, 279] on button "[PERSON_NAME]" at bounding box center [1379, 284] width 171 height 28
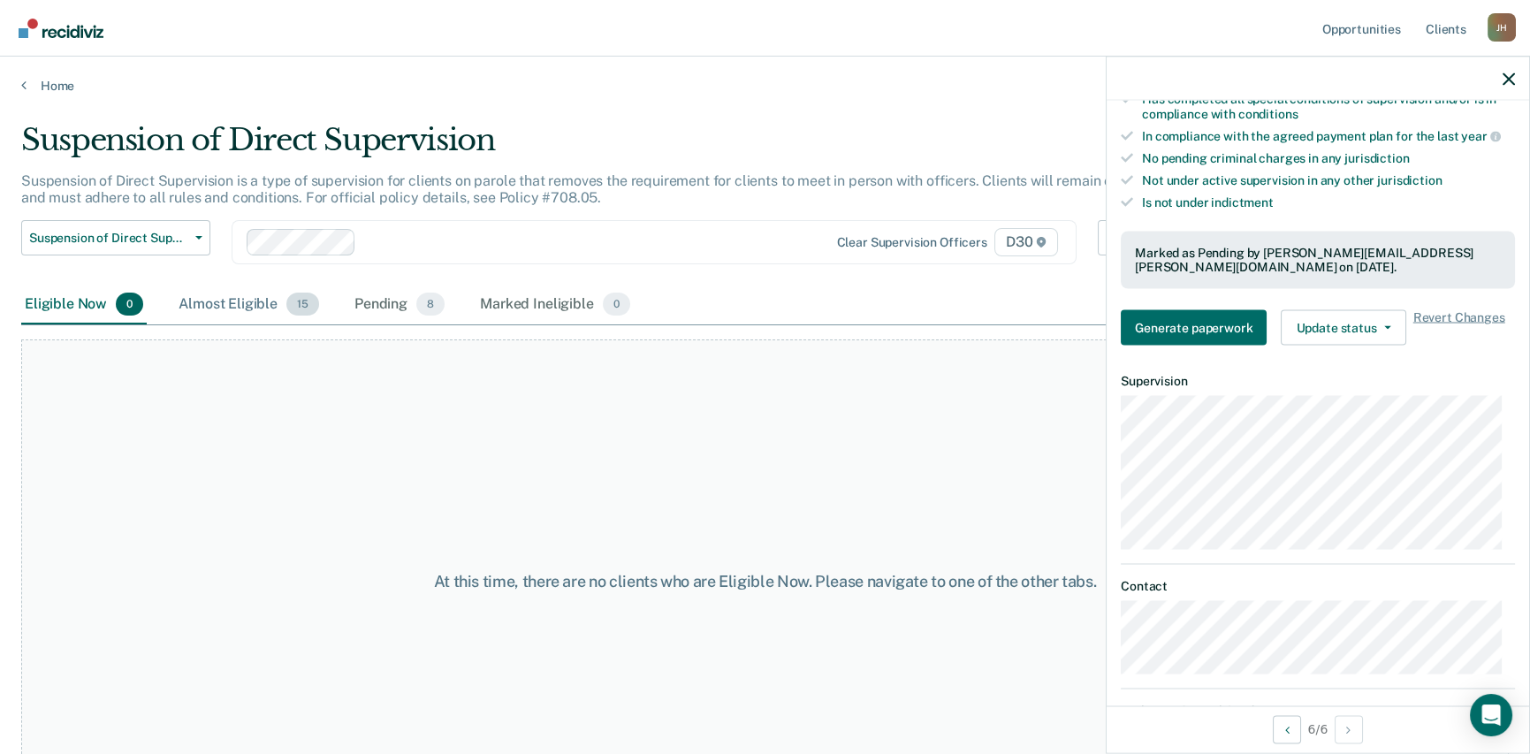
click at [231, 302] on div "Almost Eligible 15" at bounding box center [249, 305] width 148 height 39
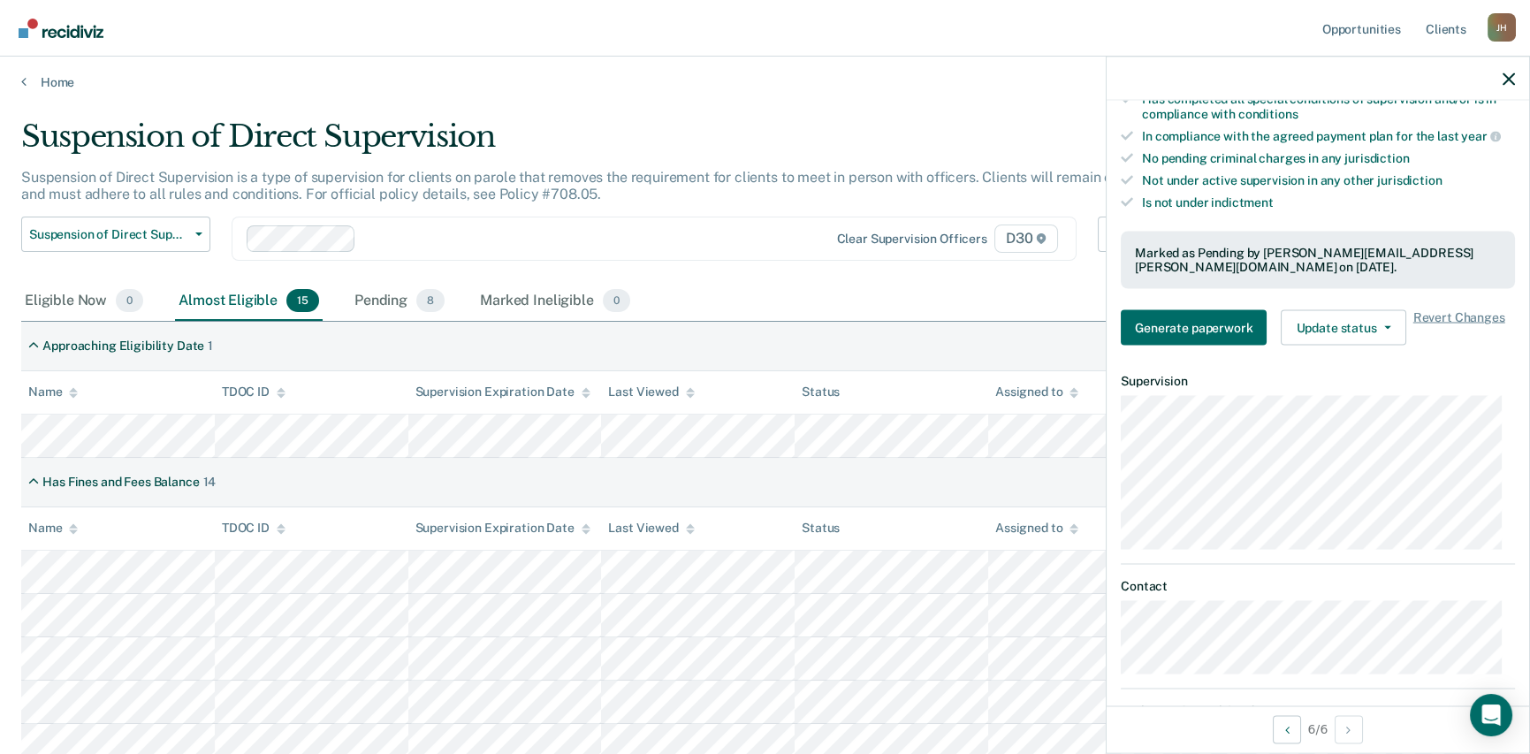
scroll to position [0, 0]
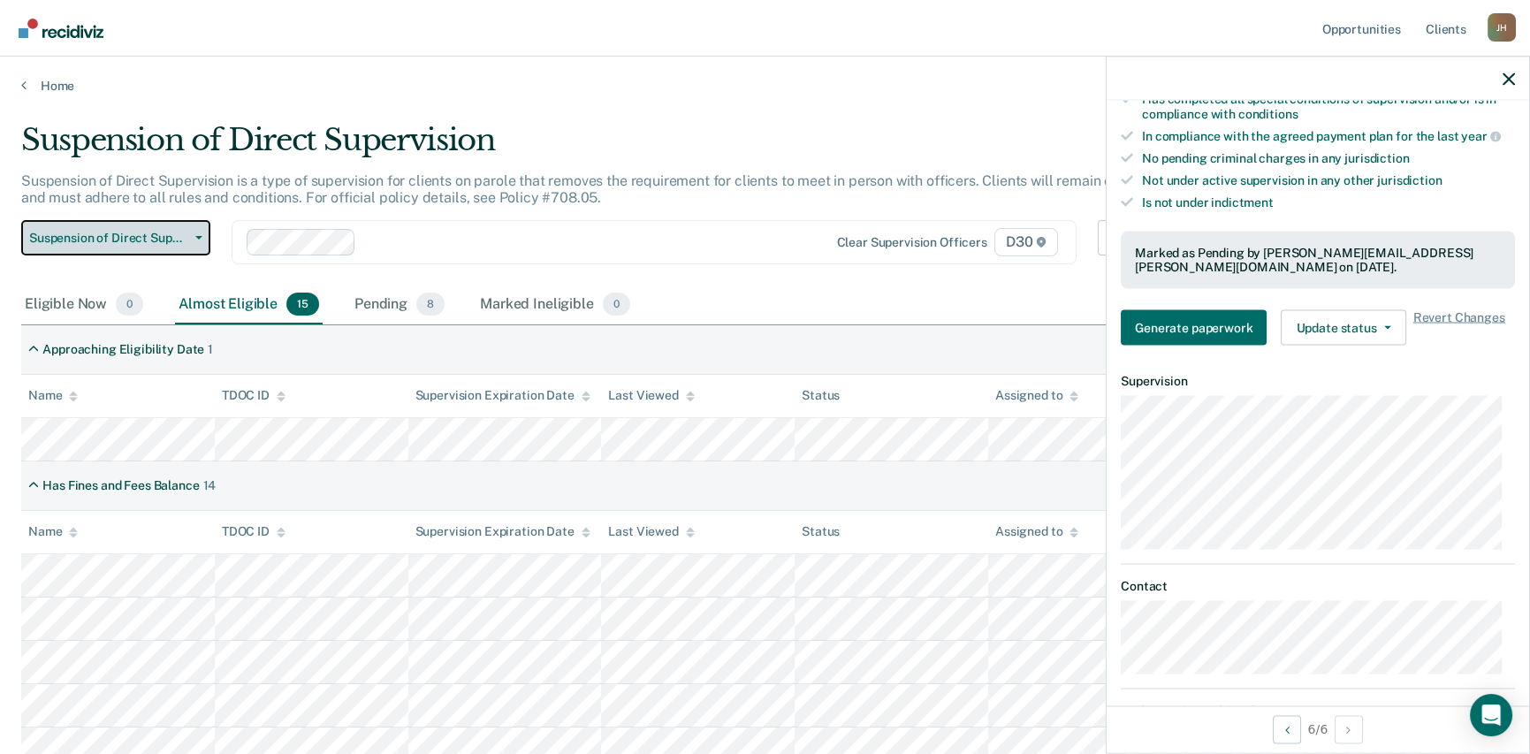
click at [130, 234] on span "Suspension of Direct Supervision" at bounding box center [108, 238] width 159 height 15
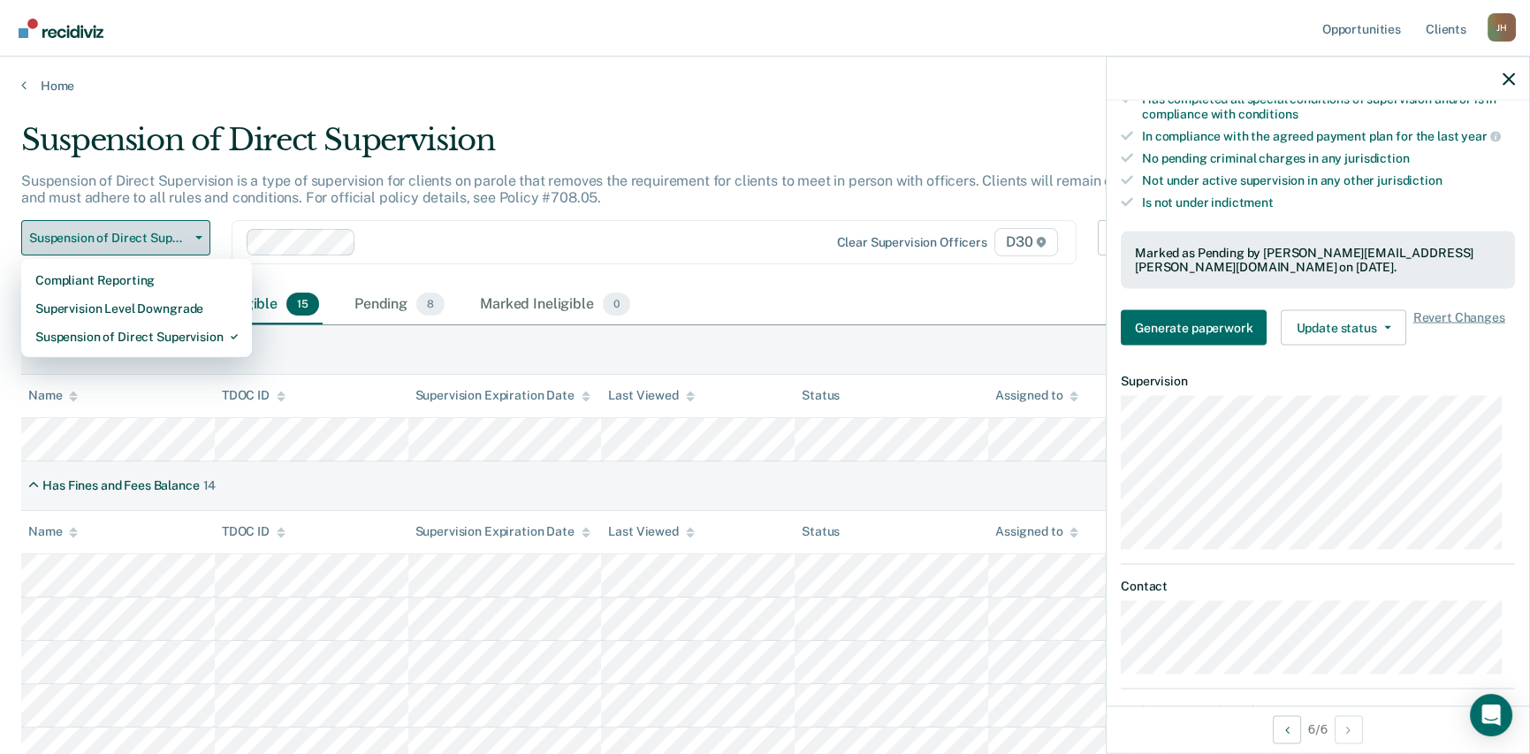
click at [130, 234] on span "Suspension of Direct Supervision" at bounding box center [108, 238] width 159 height 15
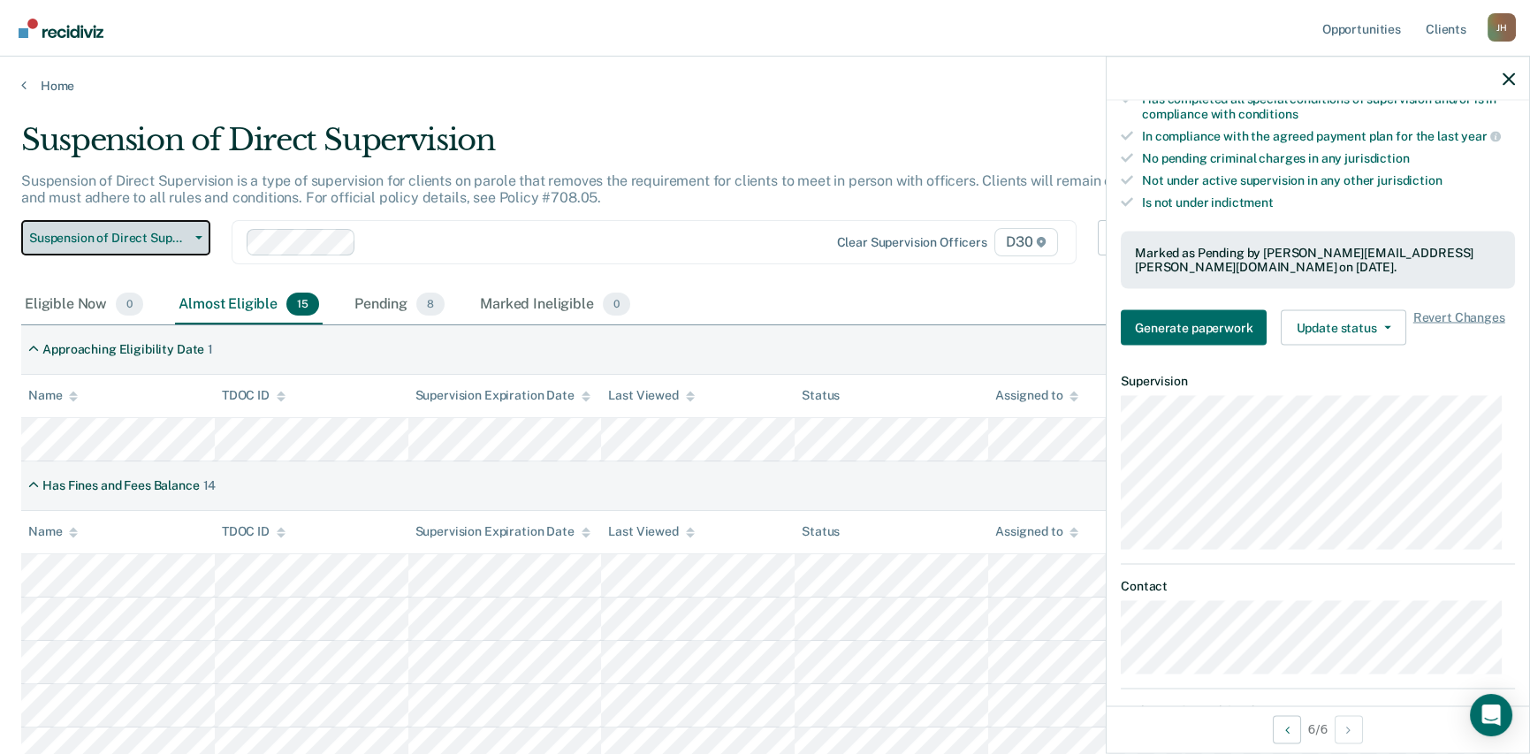
click at [130, 234] on span "Suspension of Direct Supervision" at bounding box center [108, 238] width 159 height 15
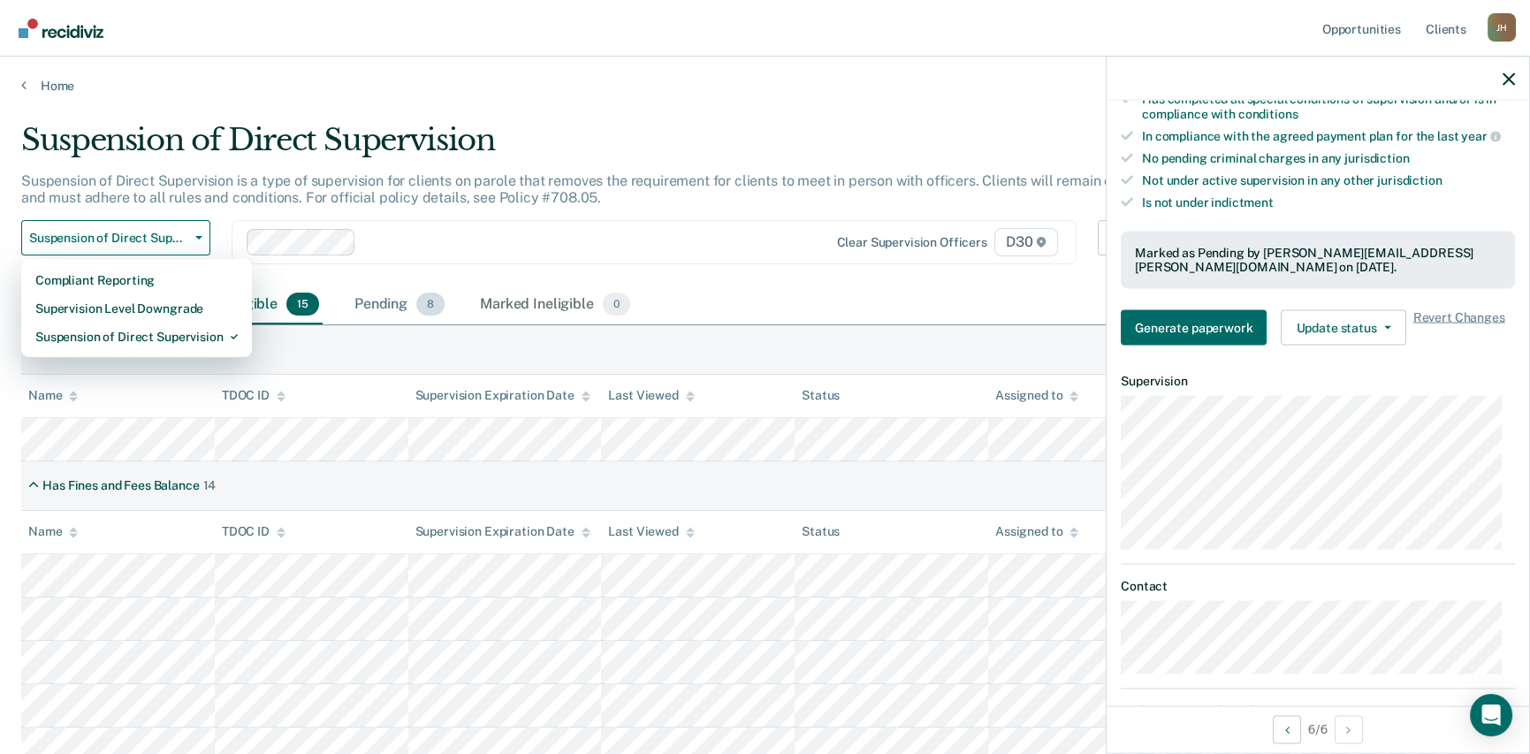
click at [383, 300] on div "Pending 8" at bounding box center [399, 305] width 97 height 39
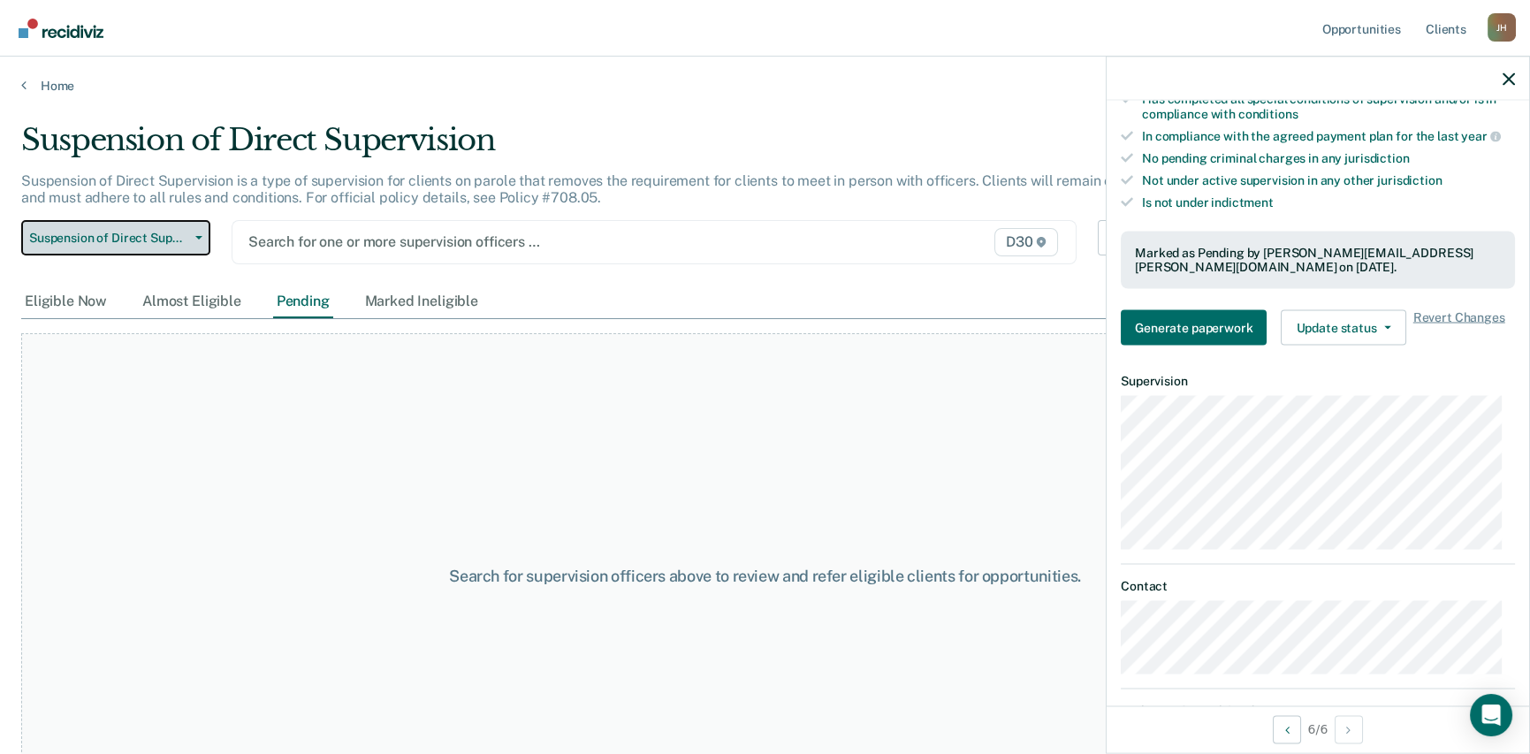
click at [103, 241] on span "Suspension of Direct Supervision" at bounding box center [108, 238] width 159 height 15
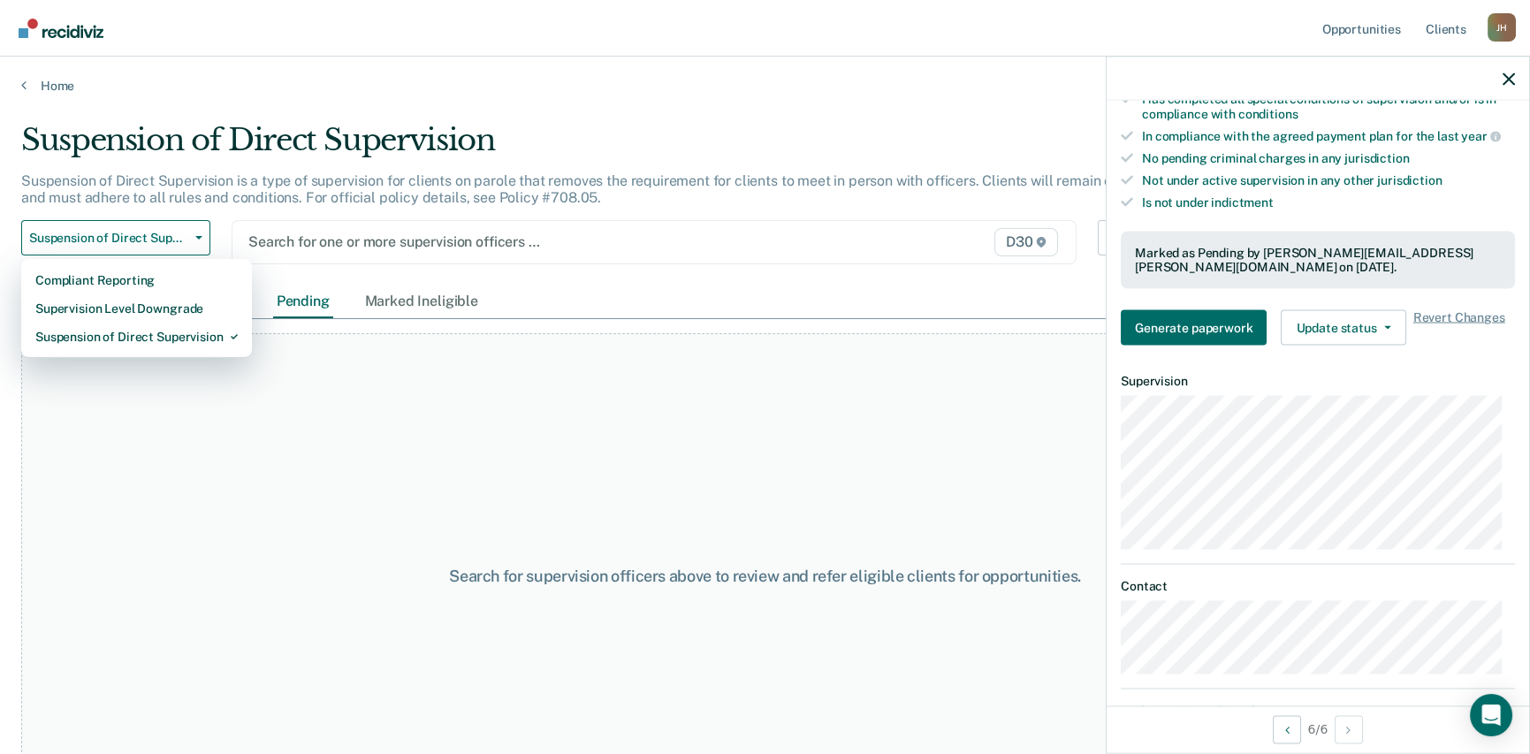
click at [351, 244] on div at bounding box center [532, 242] width 568 height 20
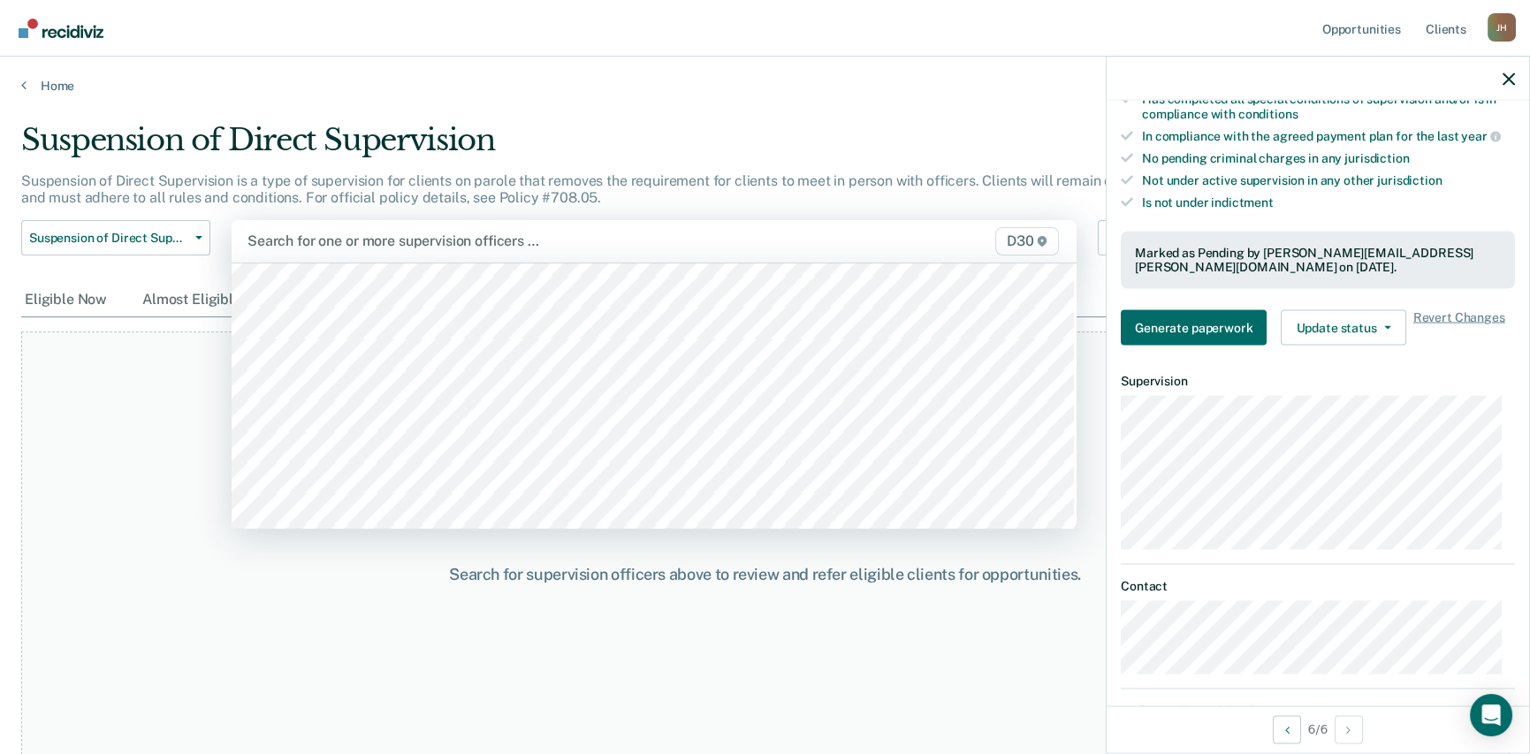
scroll to position [88, 0]
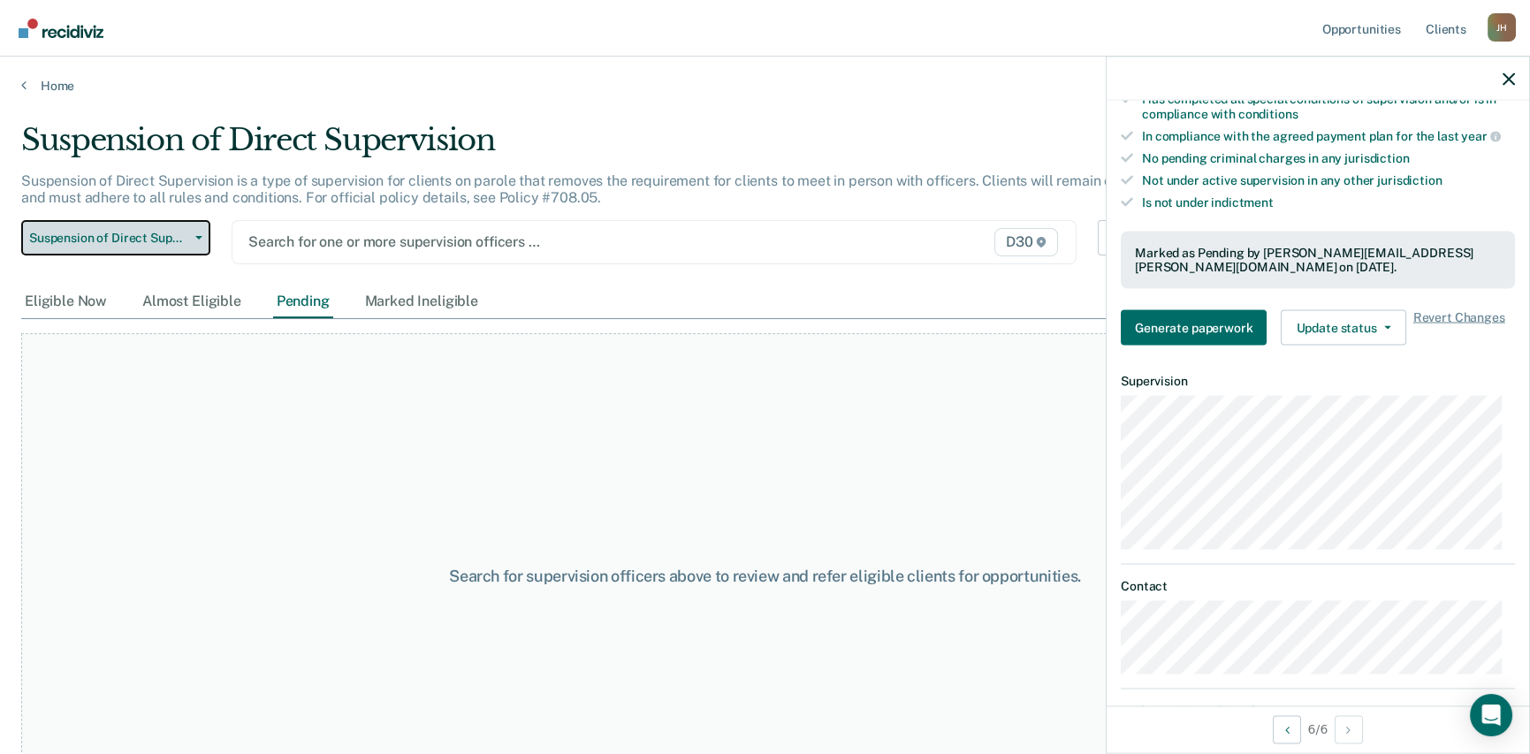
click at [133, 236] on span "Suspension of Direct Supervision" at bounding box center [108, 238] width 159 height 15
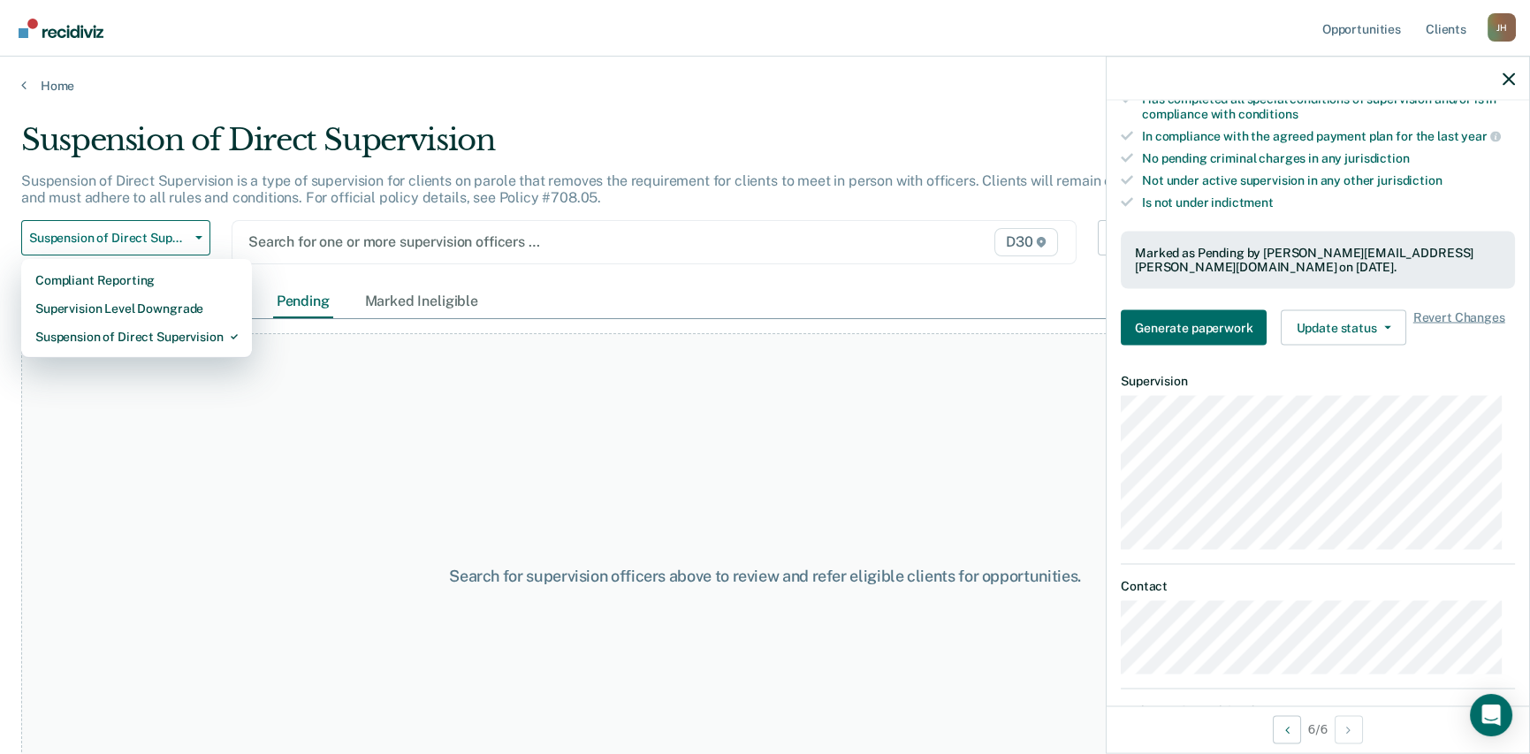
drag, startPoint x: 375, startPoint y: 491, endPoint x: 301, endPoint y: 447, distance: 86.0
click at [374, 488] on div "Search for supervision officers above to review and refer eligible clients for …" at bounding box center [765, 575] width 1488 height 485
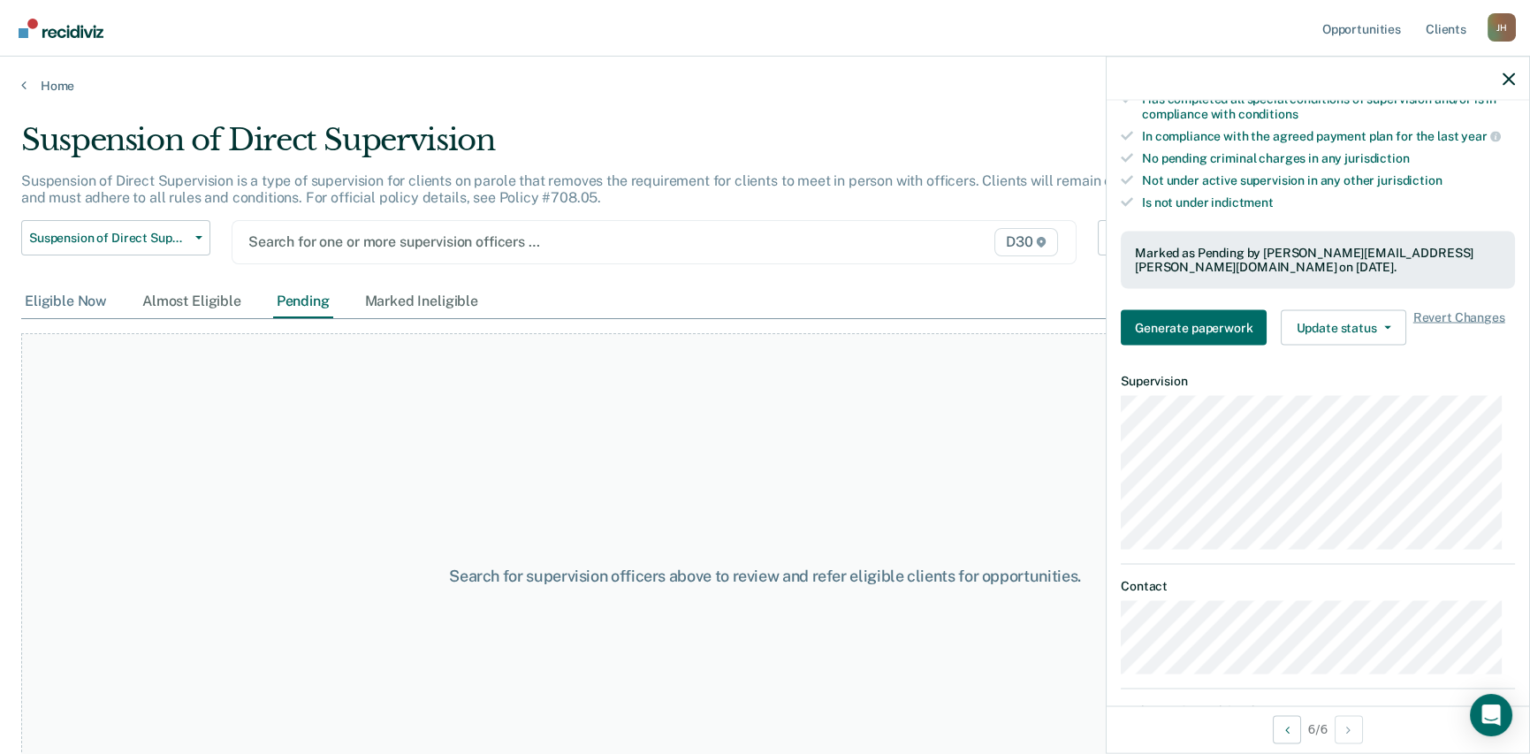
click at [58, 302] on div "Eligible Now" at bounding box center [65, 302] width 89 height 33
click at [68, 299] on div "Eligible Now" at bounding box center [65, 302] width 89 height 33
click at [32, 85] on link "Home" at bounding box center [765, 86] width 1488 height 16
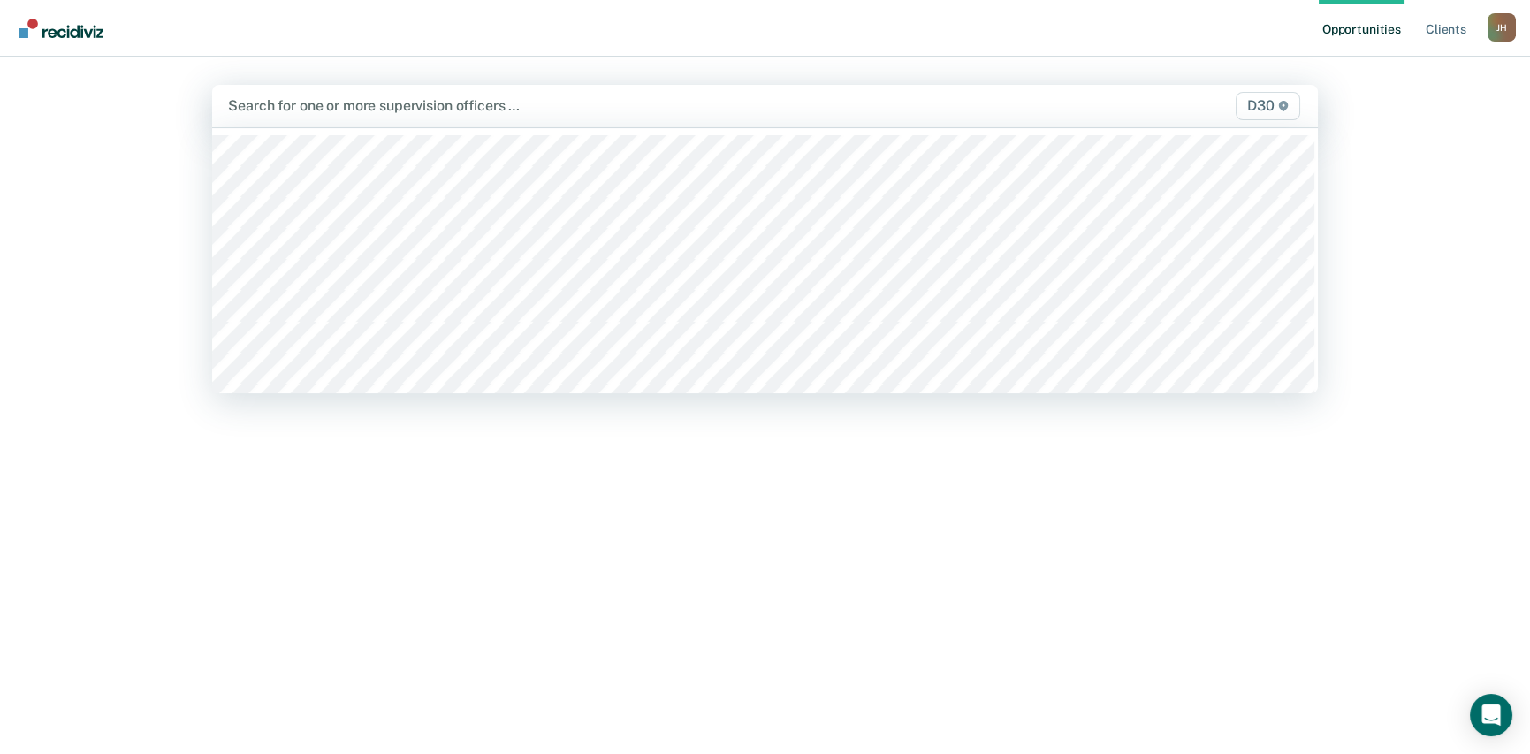
click at [538, 117] on div "Search for one or more supervision officers …" at bounding box center [603, 106] width 754 height 24
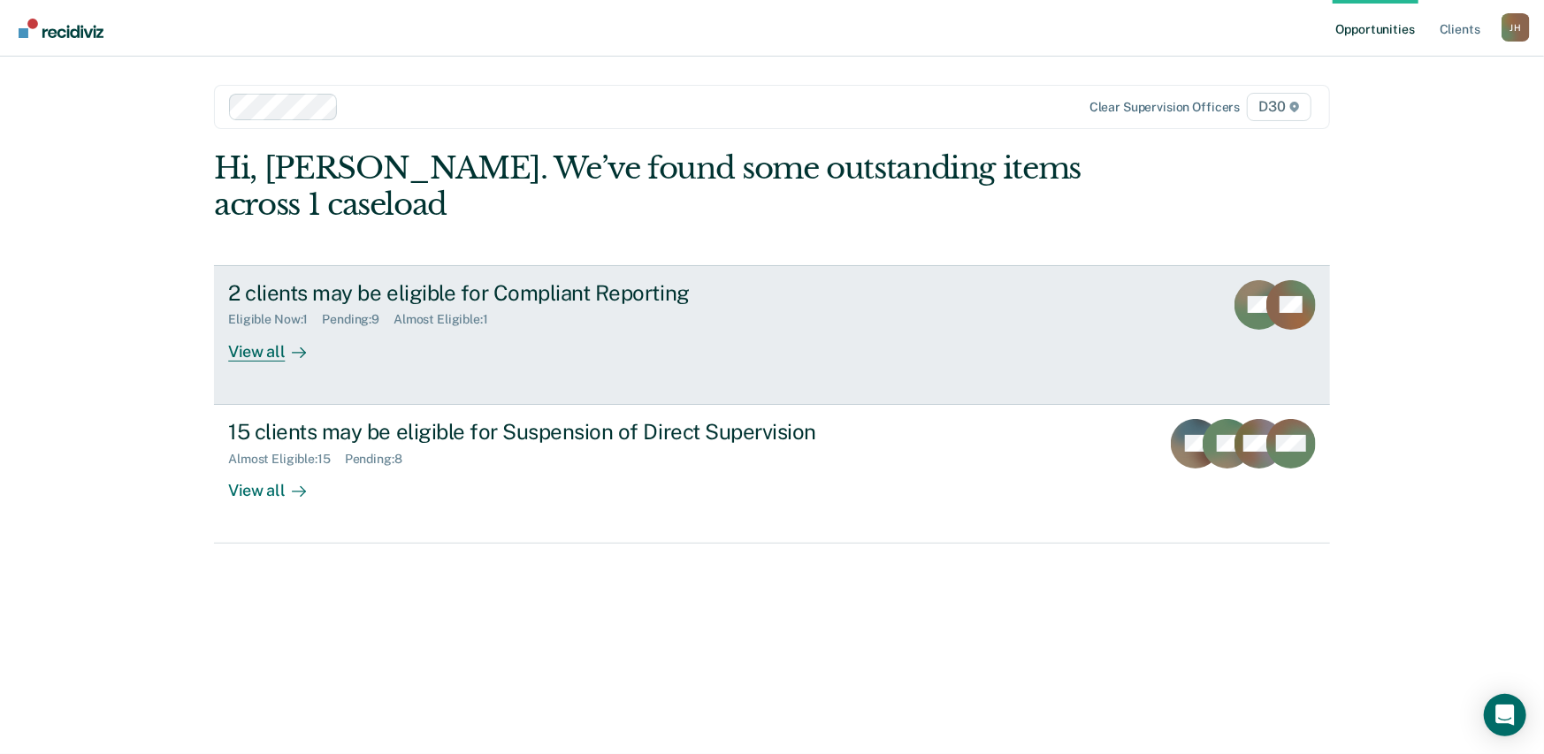
click at [269, 352] on div "View all" at bounding box center [277, 344] width 99 height 34
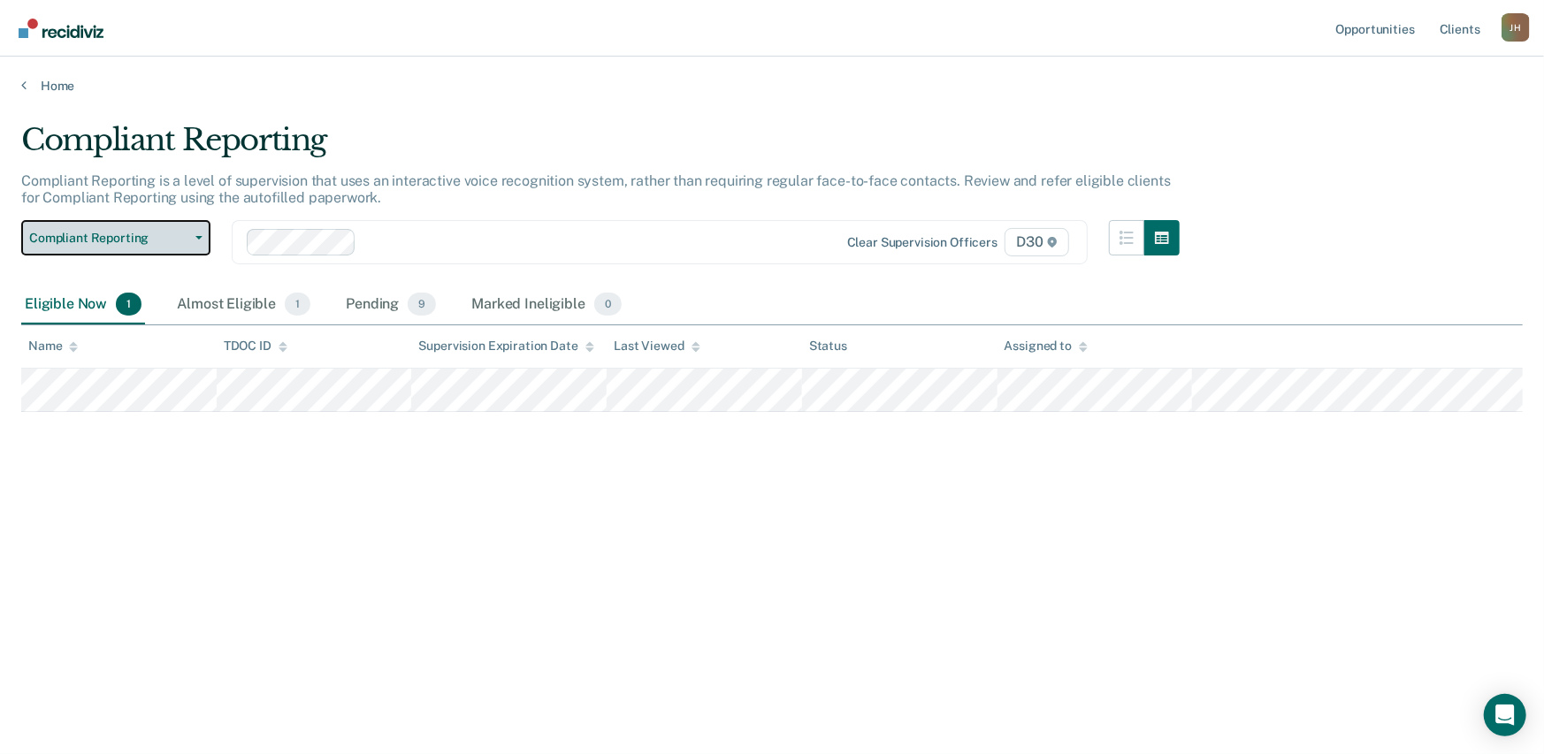
click at [198, 238] on icon "button" at bounding box center [198, 238] width 7 height 4
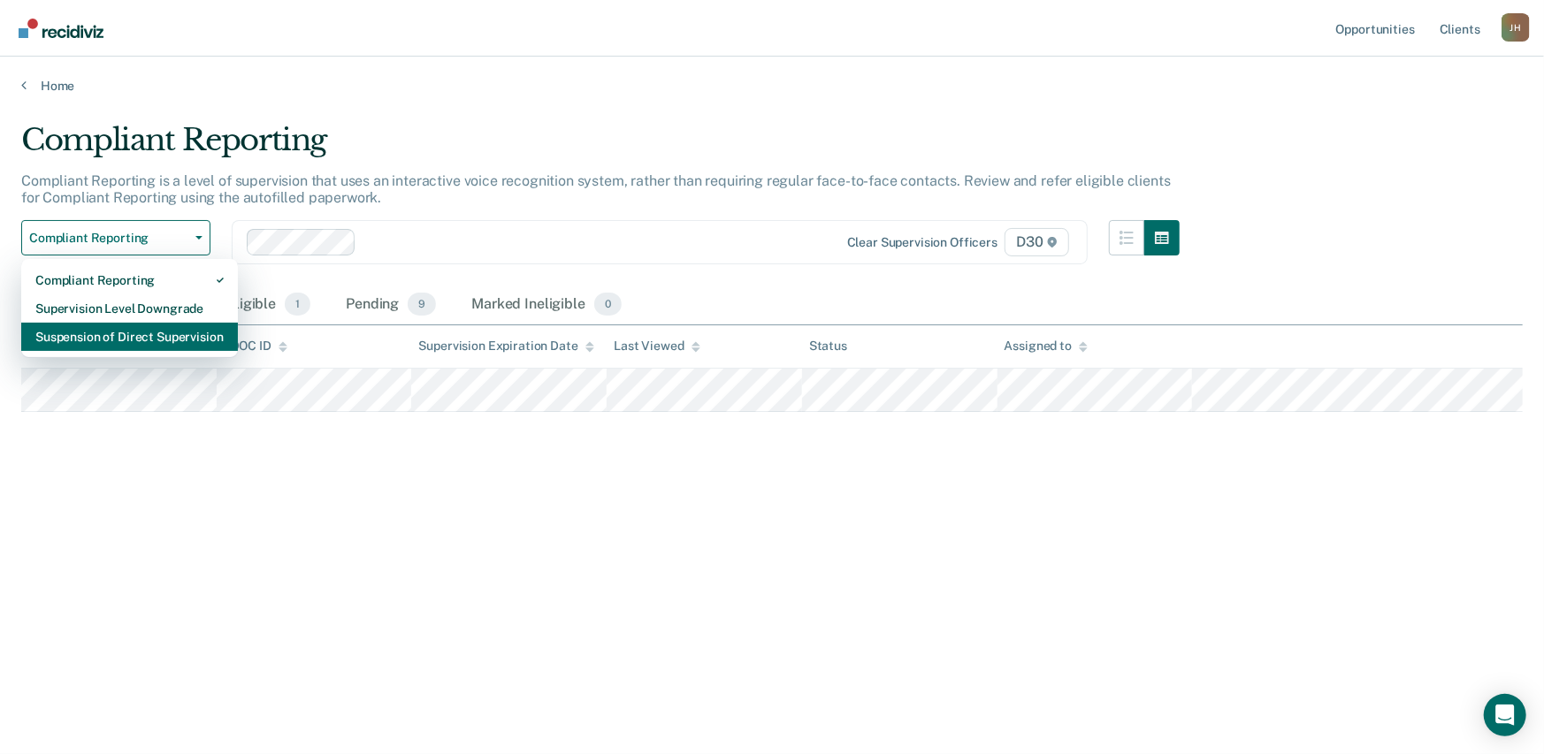
click at [172, 333] on div "Suspension of Direct Supervision" at bounding box center [129, 337] width 188 height 28
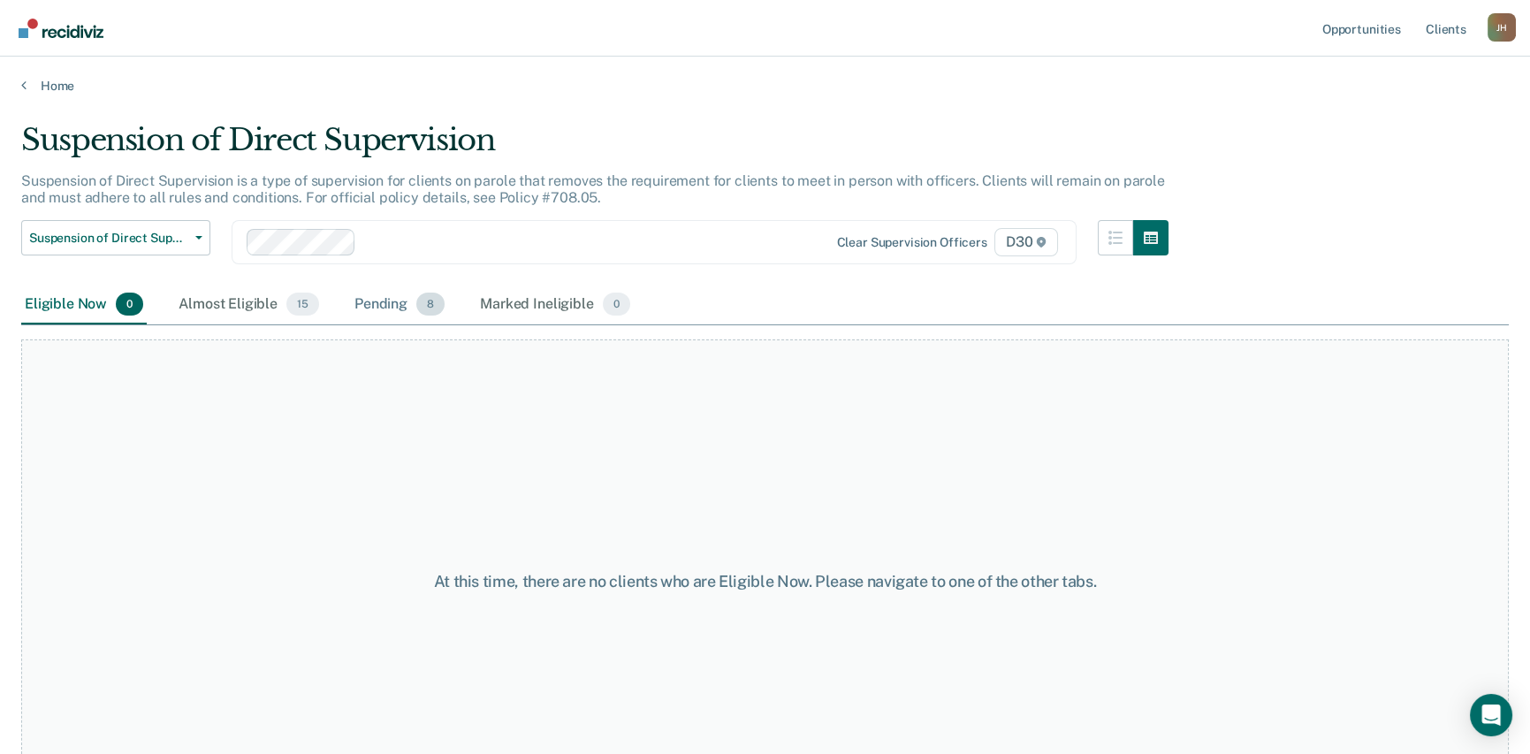
click at [405, 302] on div "Pending 8" at bounding box center [399, 305] width 97 height 39
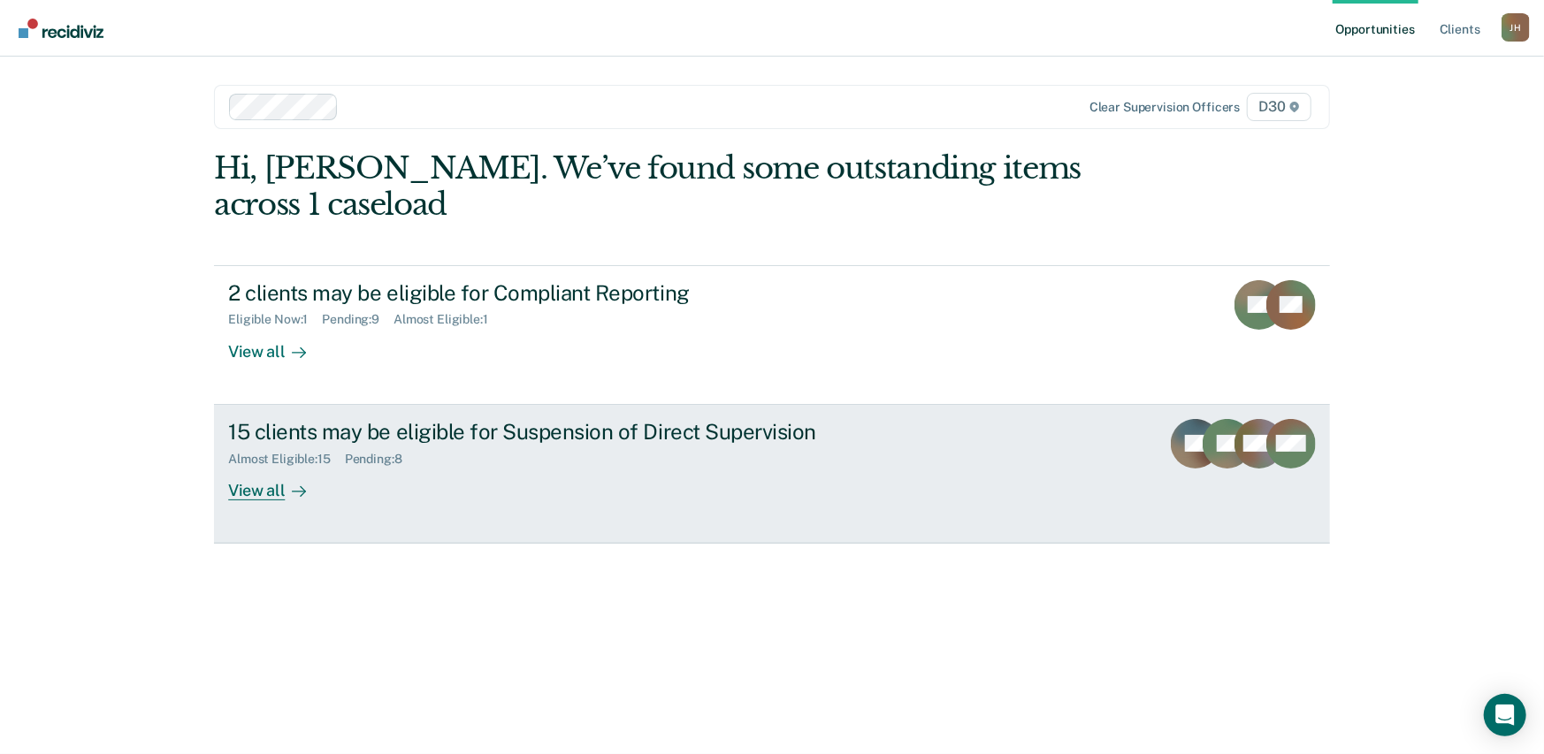
click at [428, 435] on div "15 clients may be eligible for Suspension of Direct Supervision" at bounding box center [538, 432] width 621 height 26
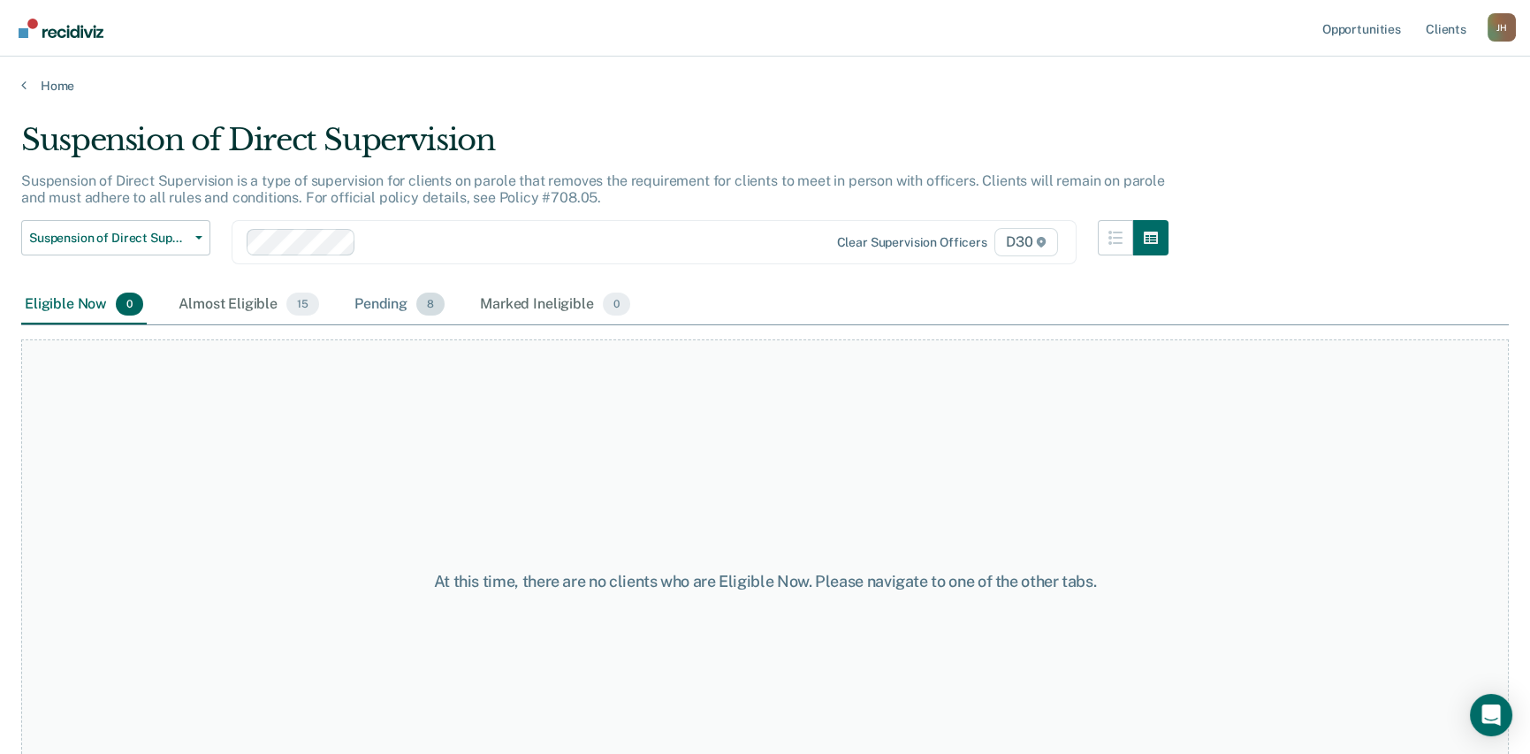
click at [429, 301] on span "8" at bounding box center [430, 304] width 28 height 23
